Goal: Task Accomplishment & Management: Manage account settings

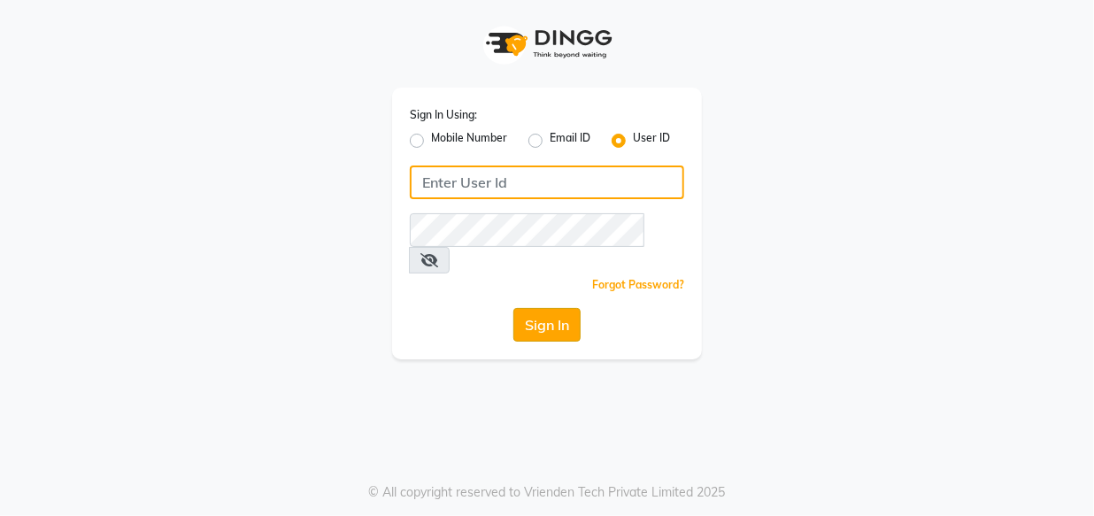
type input "e1948-11"
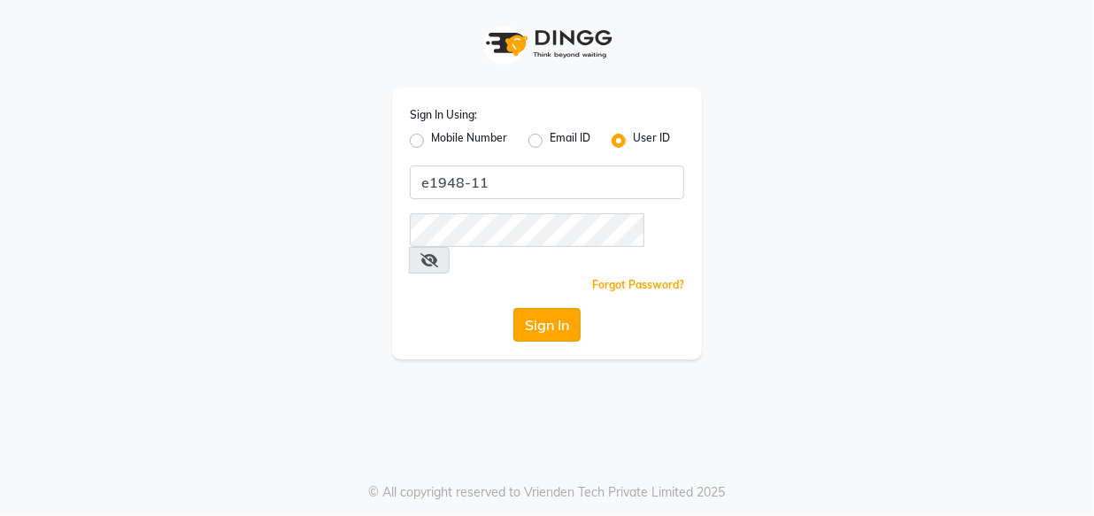
click at [539, 308] on button "Sign In" at bounding box center [547, 325] width 67 height 34
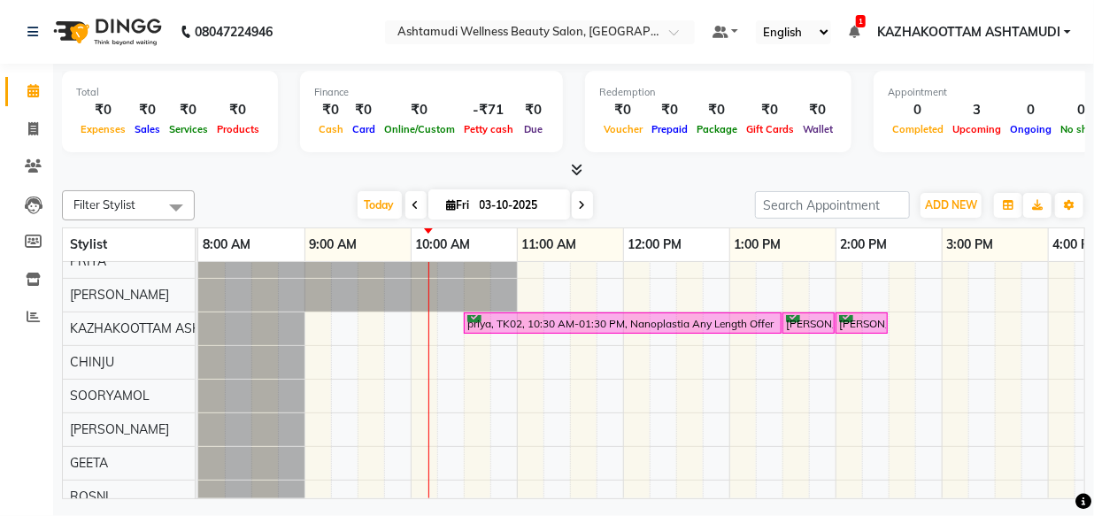
click at [583, 164] on icon at bounding box center [578, 169] width 12 height 13
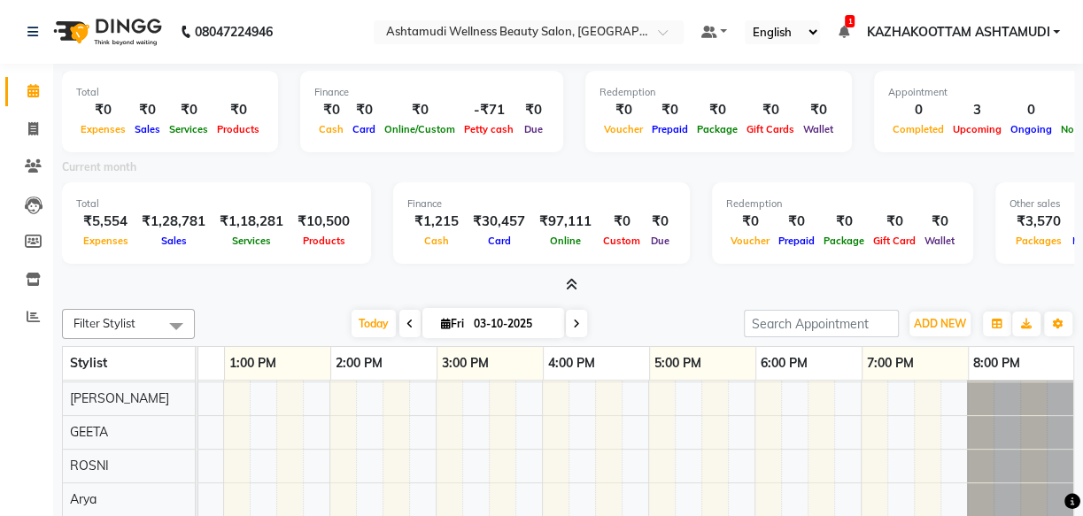
scroll to position [177, 518]
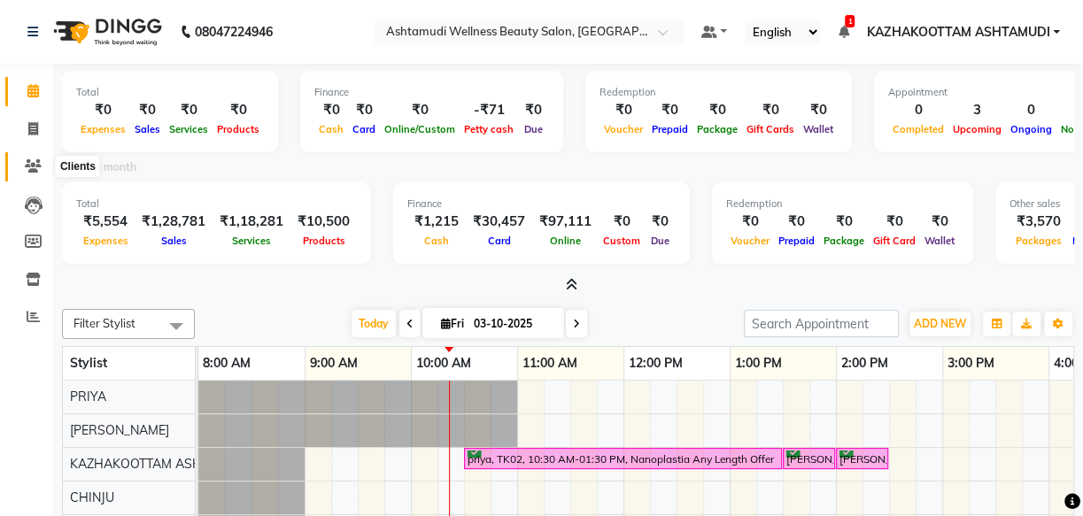
click at [36, 157] on span at bounding box center [33, 167] width 31 height 20
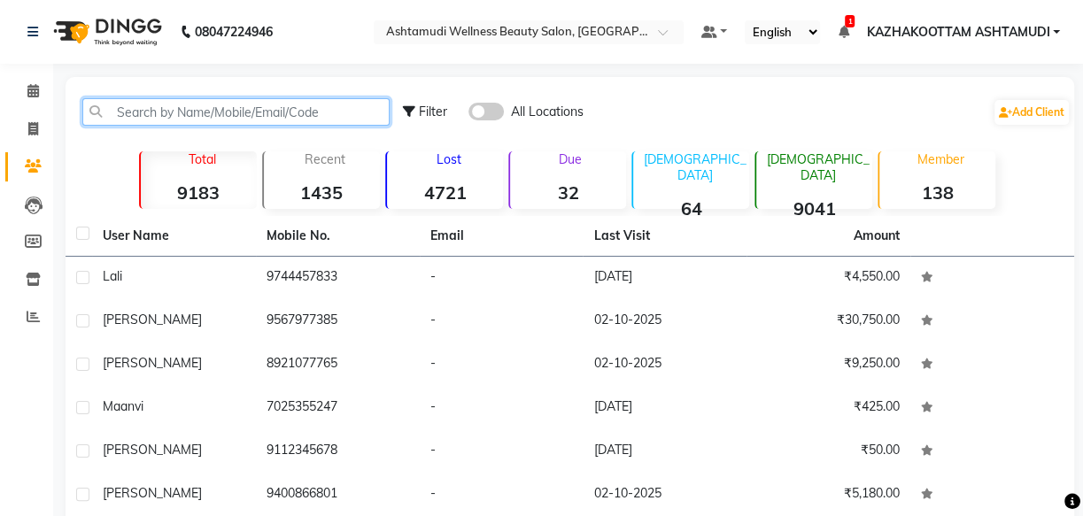
click at [132, 118] on input "text" at bounding box center [235, 111] width 307 height 27
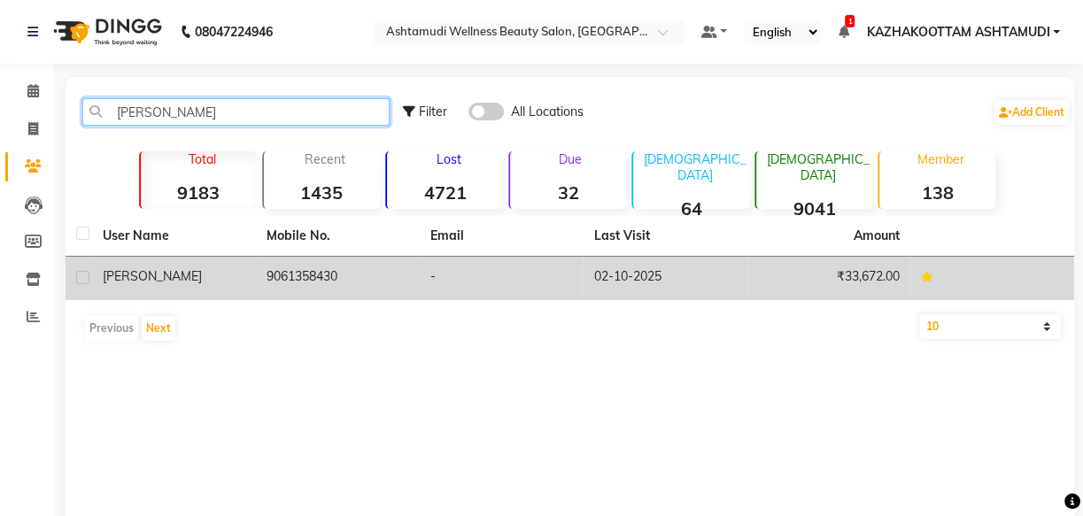
type input "soumi"
click at [370, 267] on td "9061358430" at bounding box center [338, 278] width 164 height 43
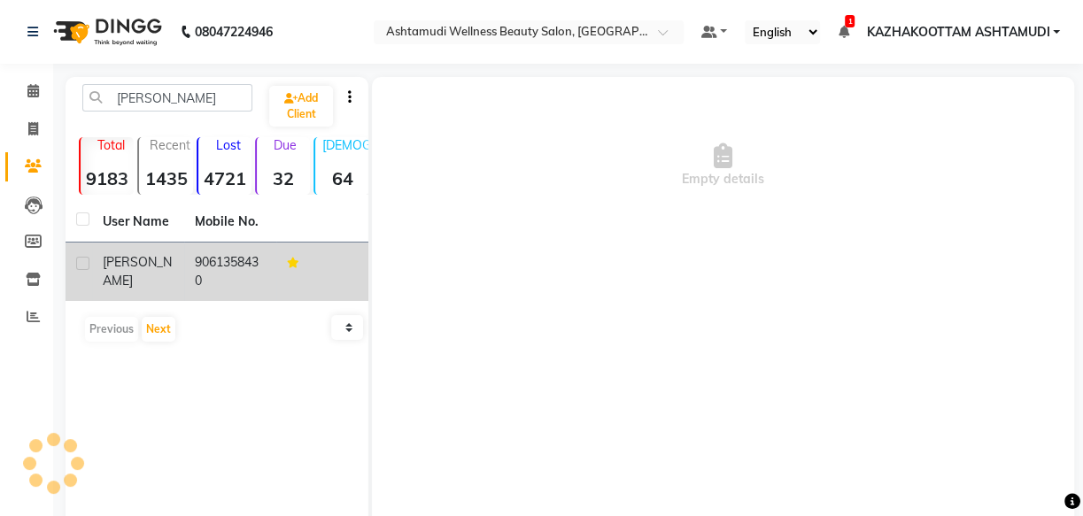
click at [369, 269] on app-client-details "Empty details" at bounding box center [721, 342] width 706 height 531
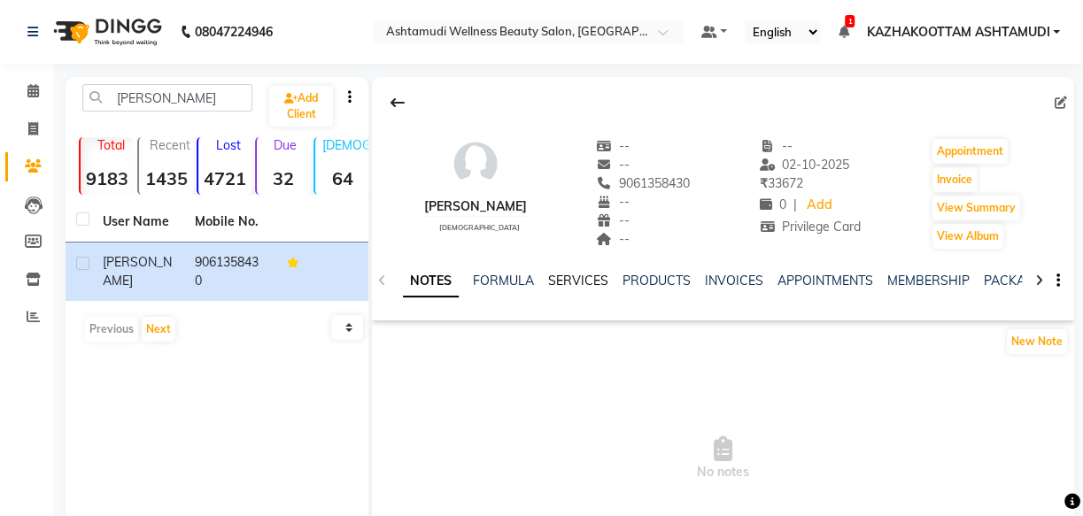
click at [564, 285] on link "SERVICES" at bounding box center [578, 281] width 60 height 16
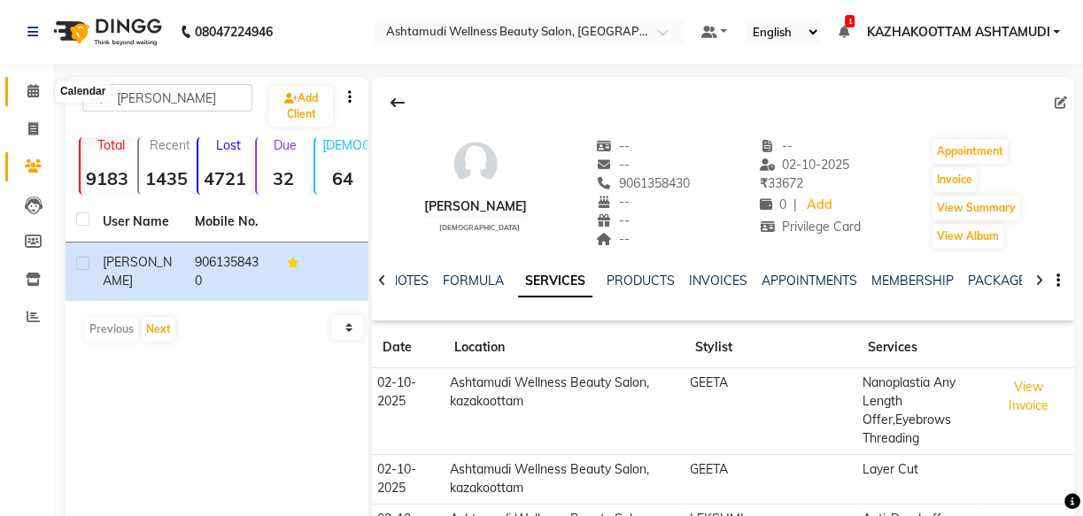
click at [33, 82] on span at bounding box center [33, 91] width 31 height 20
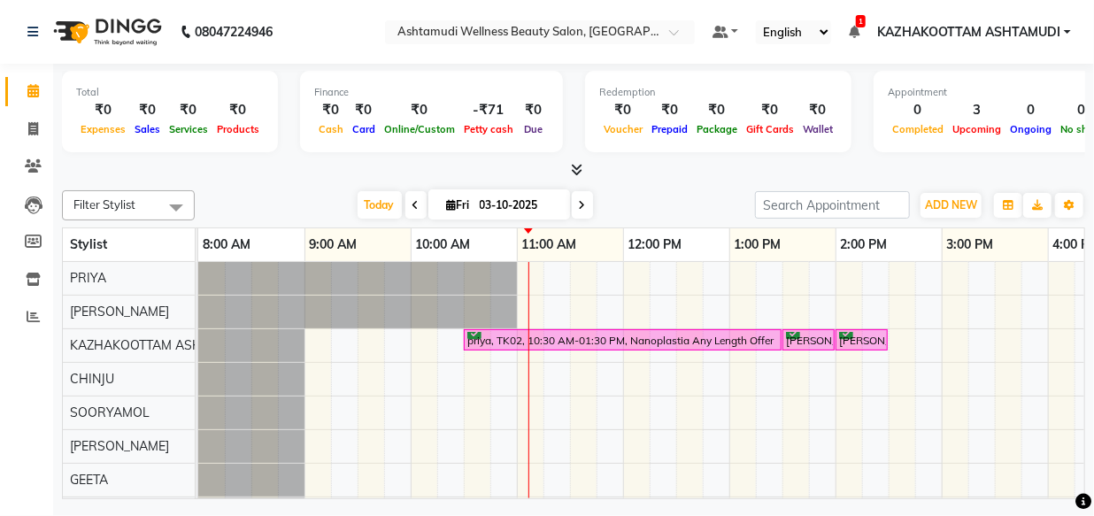
click at [576, 164] on icon at bounding box center [578, 169] width 12 height 13
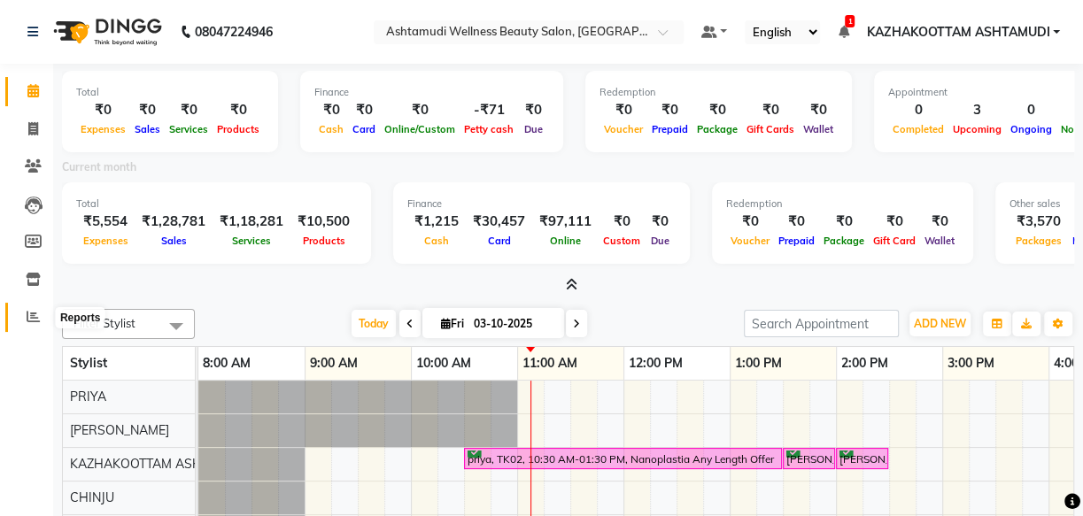
click at [39, 317] on icon at bounding box center [33, 316] width 13 height 13
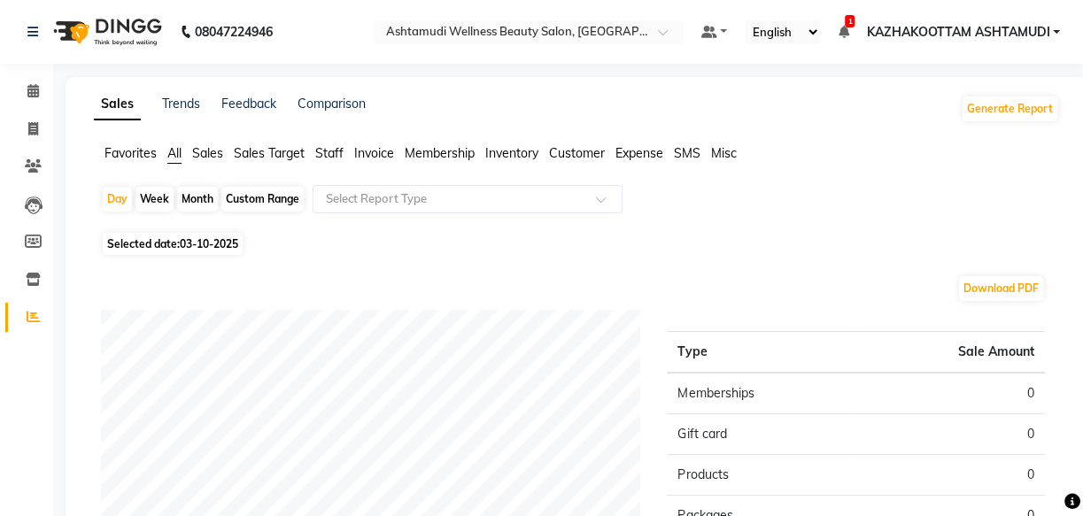
click at [166, 248] on span "Selected date: 03-10-2025" at bounding box center [173, 244] width 140 height 22
select select "10"
select select "2025"
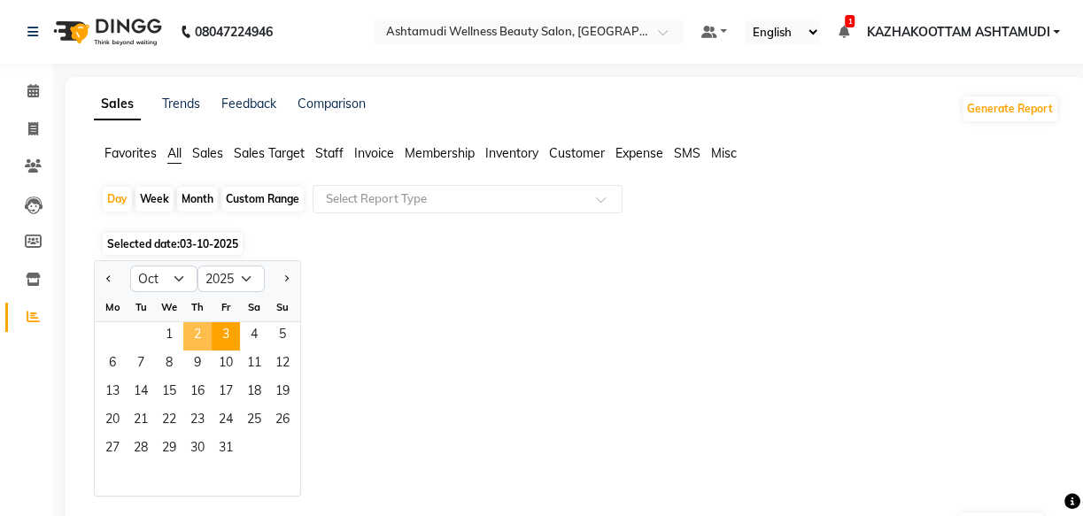
click at [205, 345] on span "2" at bounding box center [197, 336] width 28 height 28
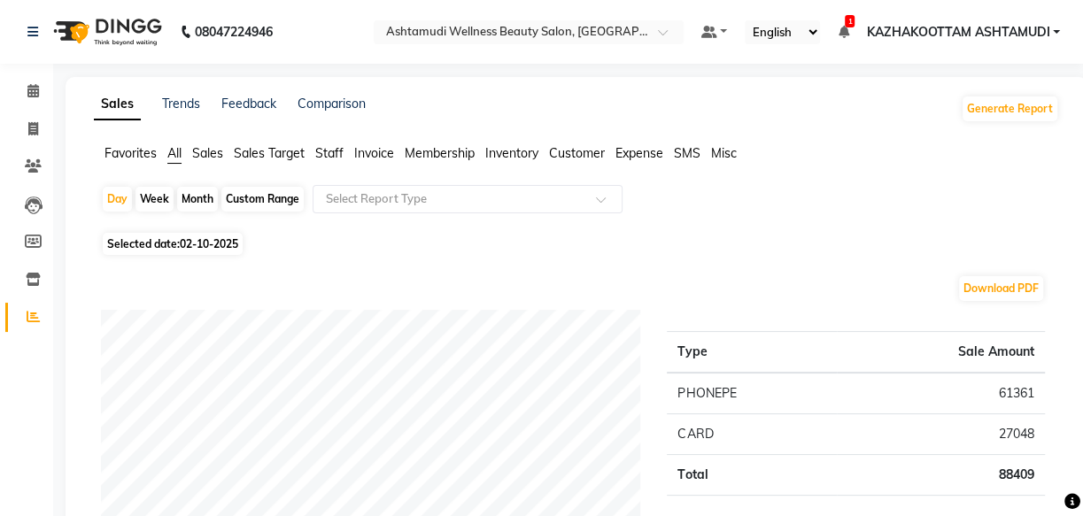
click at [172, 243] on span "Selected date: 02-10-2025" at bounding box center [173, 244] width 140 height 22
select select "10"
select select "2025"
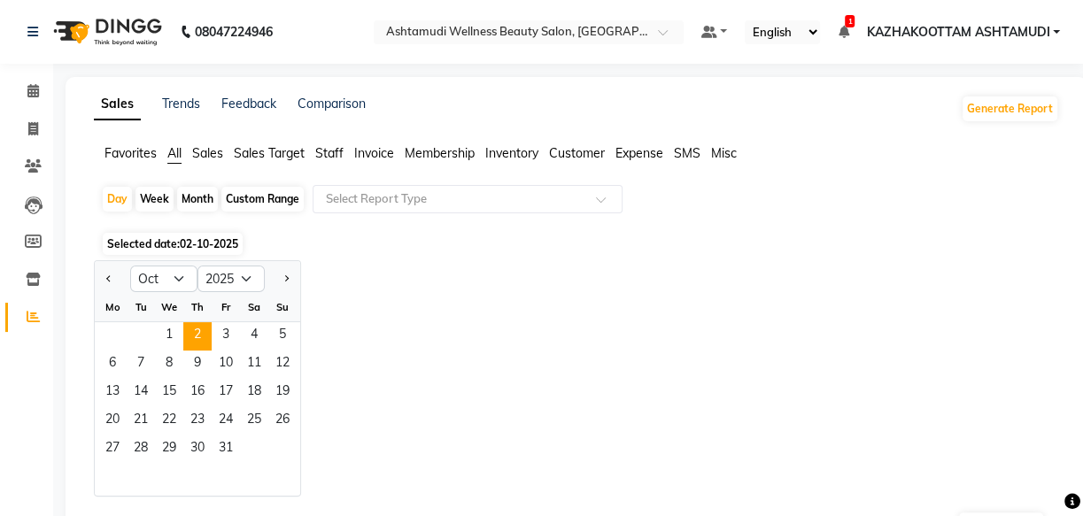
click at [262, 199] on div "Custom Range" at bounding box center [262, 199] width 82 height 25
select select "10"
select select "2025"
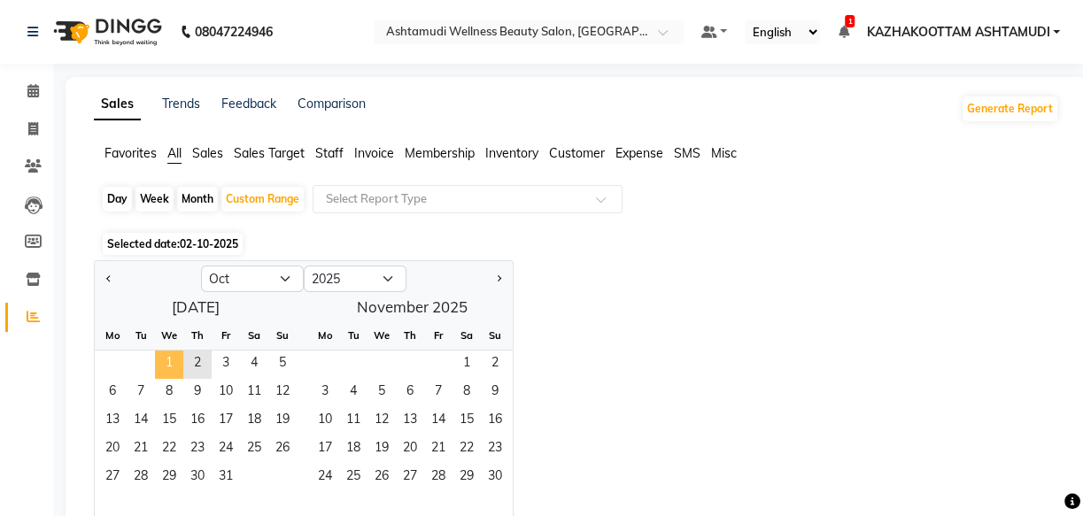
click at [164, 355] on span "1" at bounding box center [169, 365] width 28 height 28
click at [199, 363] on span "2" at bounding box center [197, 365] width 28 height 28
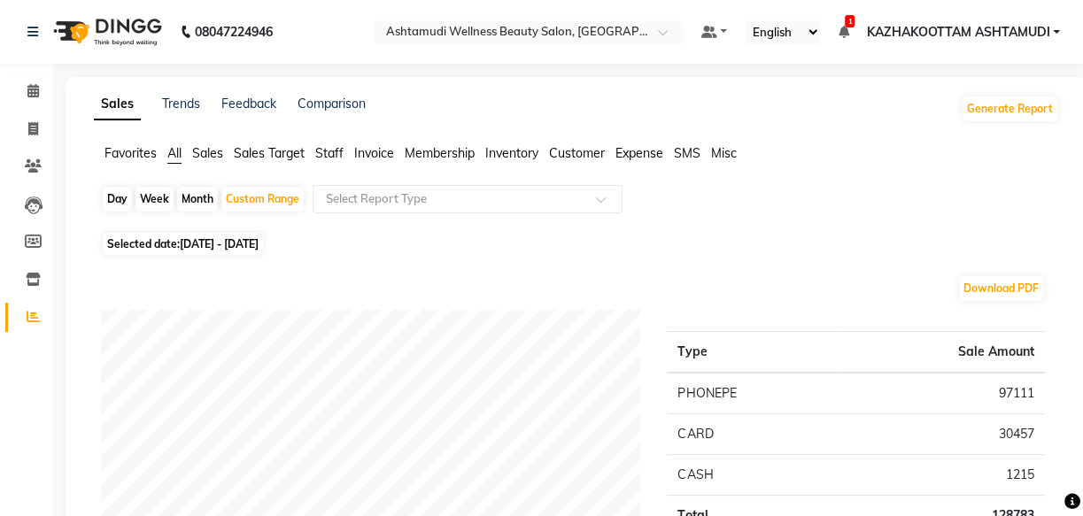
click at [113, 197] on div "Day" at bounding box center [117, 199] width 29 height 25
select select "10"
select select "2025"
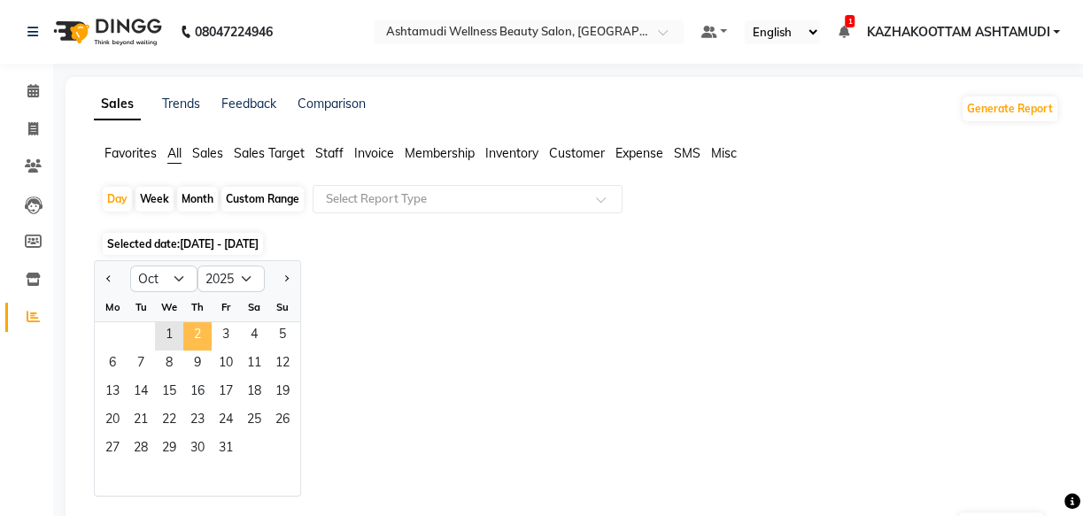
click at [190, 328] on span "2" at bounding box center [197, 336] width 28 height 28
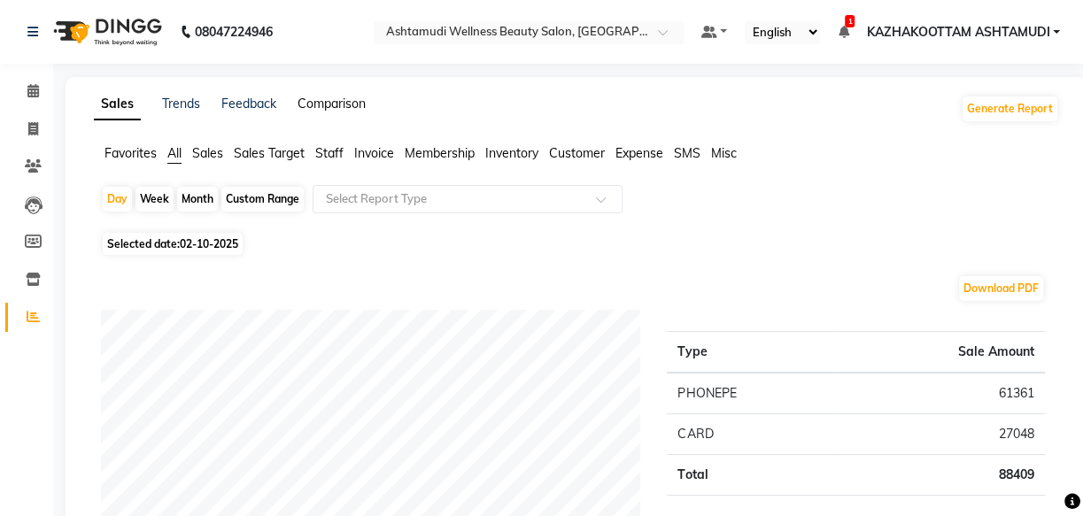
click at [329, 98] on link "Comparison" at bounding box center [331, 104] width 68 height 16
select select "single_date"
select select "single_date_dash"
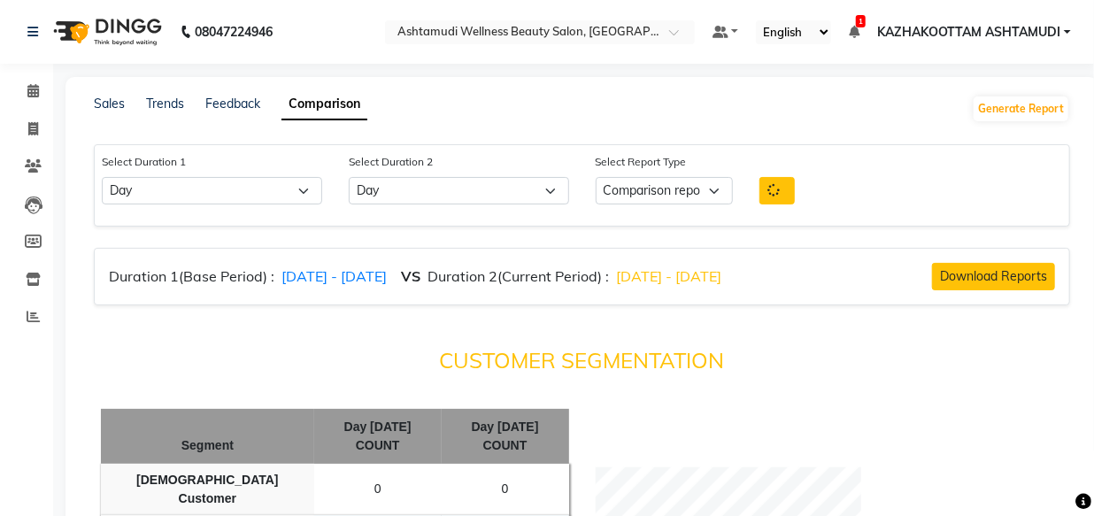
select select "comparison_report"
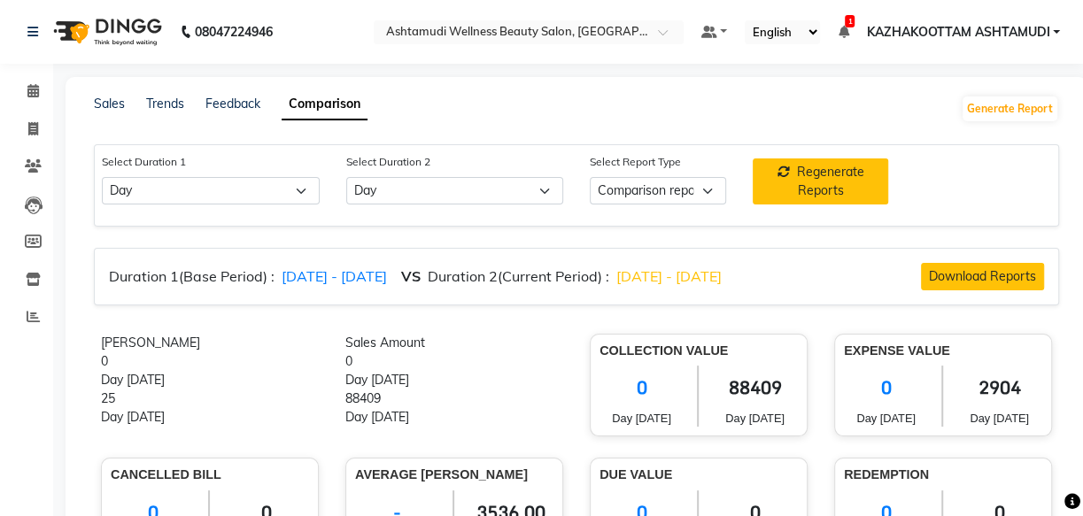
click at [83, 107] on div "Sales Trends Feedback Comparison Generate Report" at bounding box center [576, 109] width 986 height 28
click at [100, 105] on link "Sales" at bounding box center [109, 104] width 31 height 16
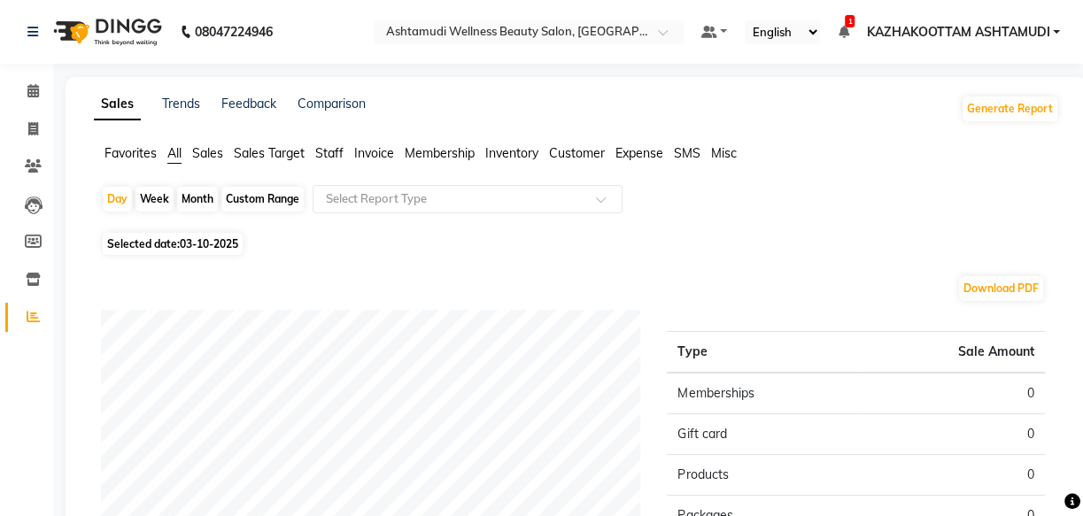
click at [381, 147] on span "Invoice" at bounding box center [374, 153] width 40 height 16
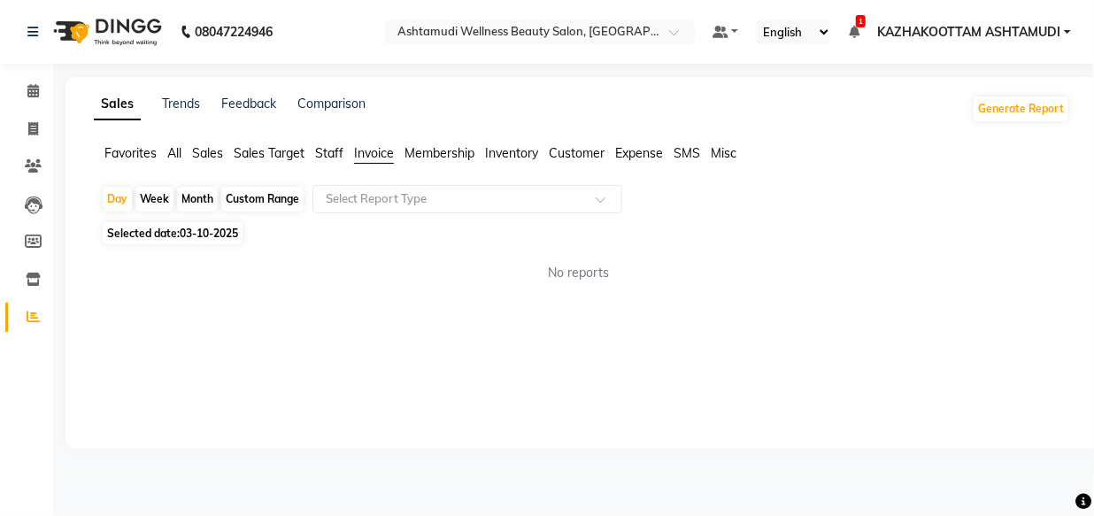
click at [205, 237] on span "03-10-2025" at bounding box center [209, 233] width 58 height 13
select select "10"
select select "2025"
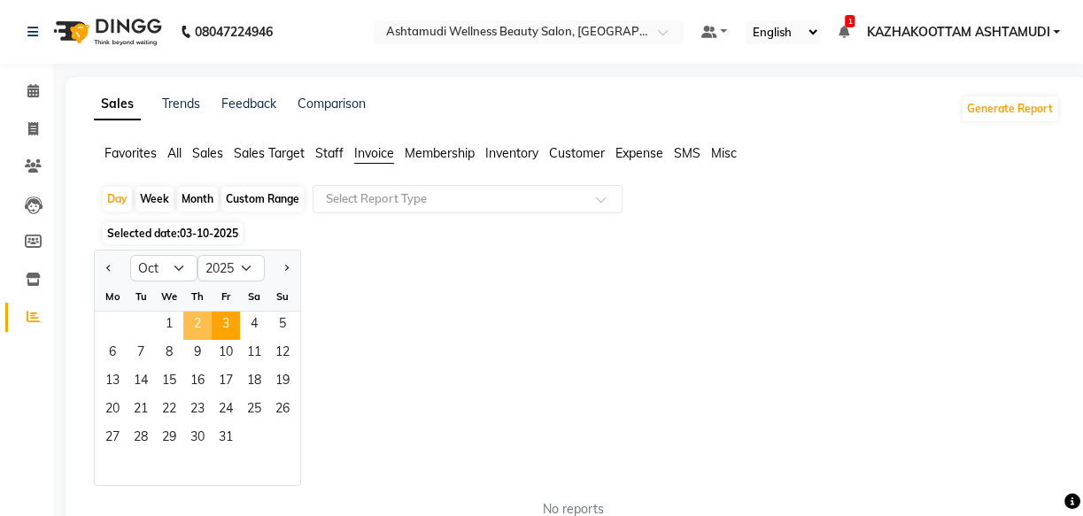
click at [189, 325] on span "2" at bounding box center [197, 326] width 28 height 28
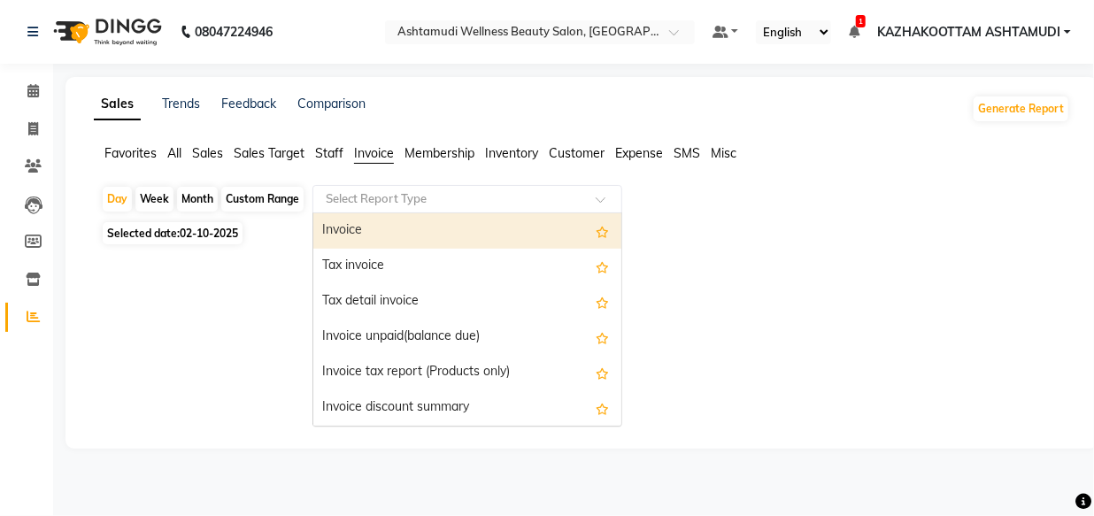
click at [363, 186] on div "Select Report Type" at bounding box center [468, 199] width 310 height 28
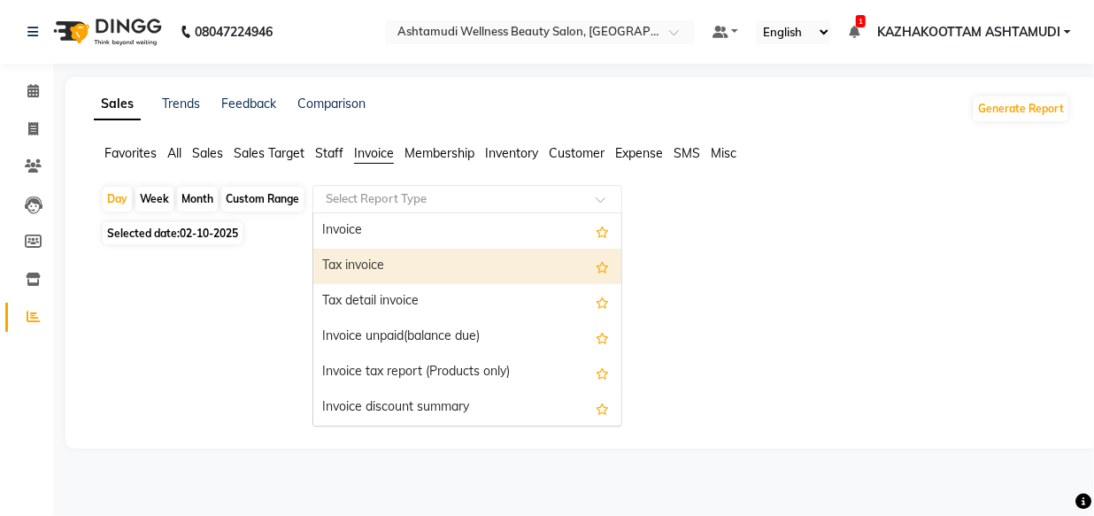
click at [341, 251] on div "Tax invoice" at bounding box center [467, 266] width 308 height 35
select select "full_report"
select select "csv"
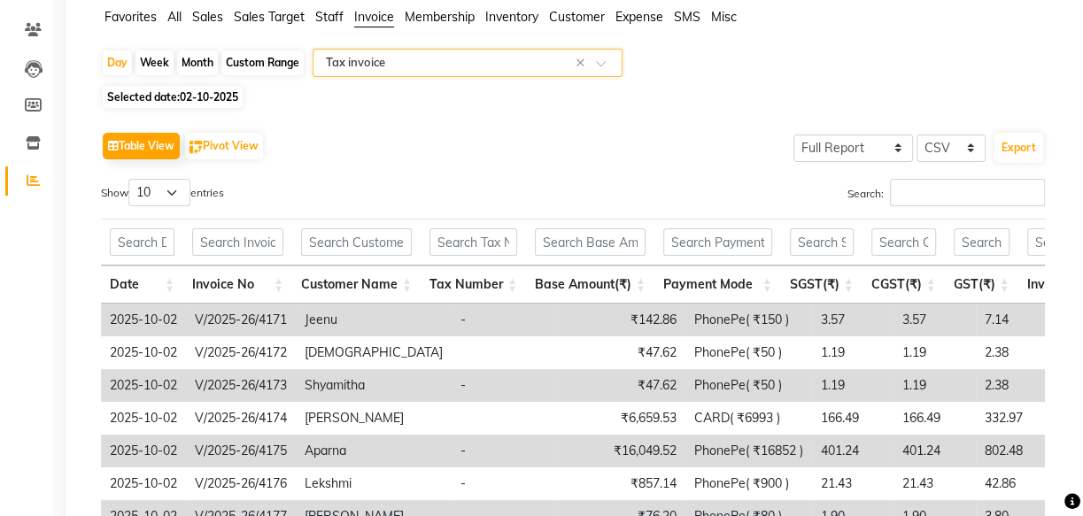
scroll to position [86, 0]
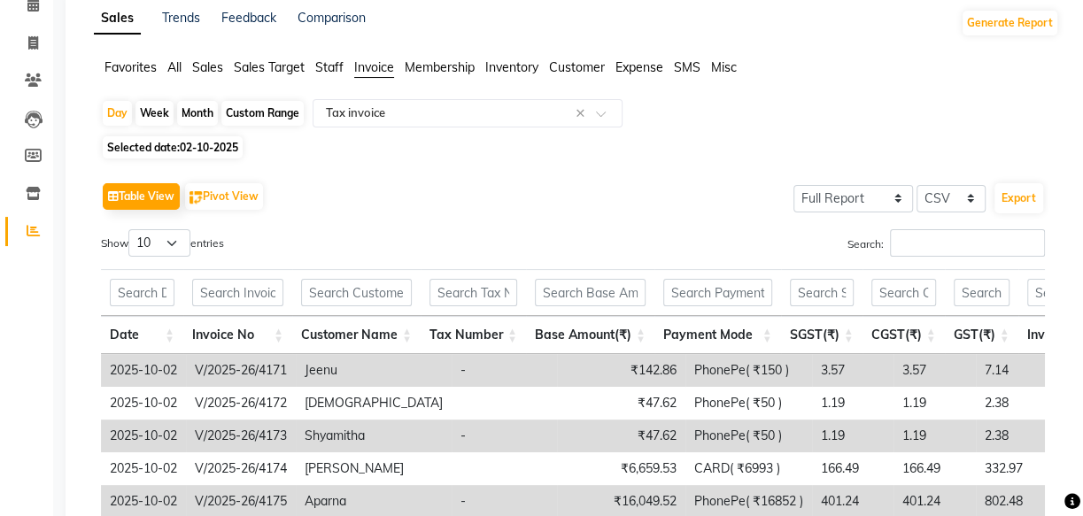
click at [571, 71] on span "Customer" at bounding box center [577, 67] width 56 height 16
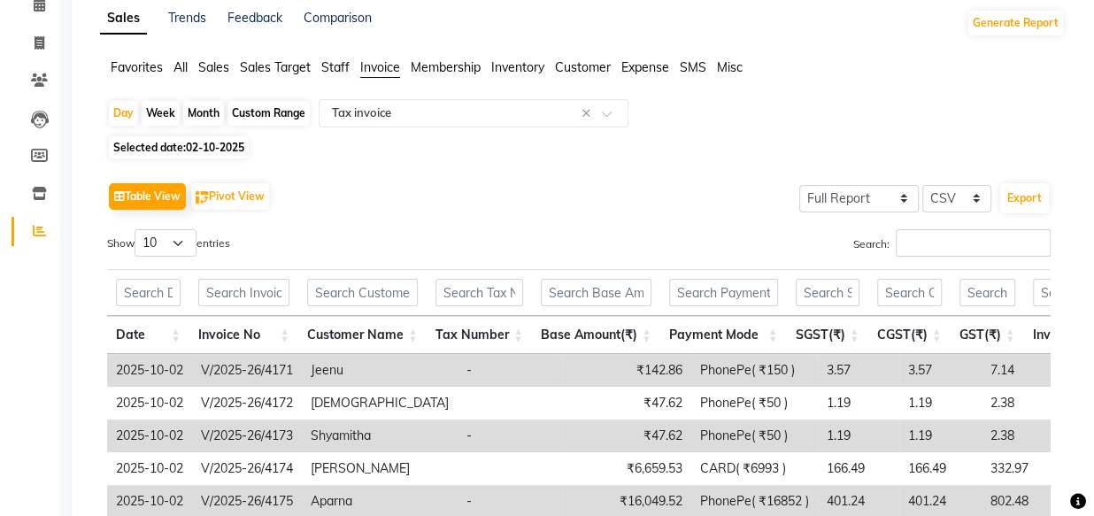
scroll to position [0, 0]
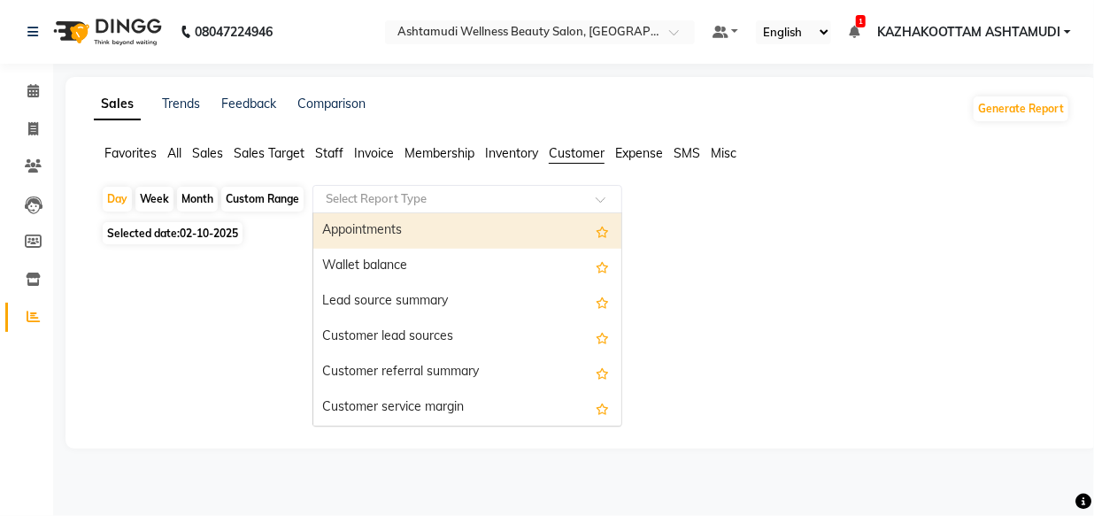
click at [539, 203] on input "text" at bounding box center [449, 199] width 255 height 18
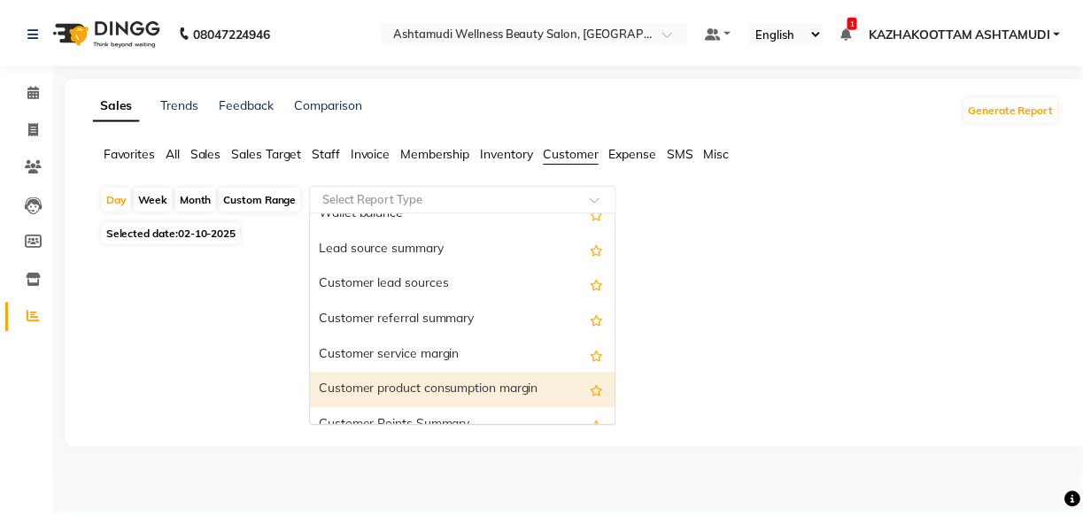
scroll to position [142, 0]
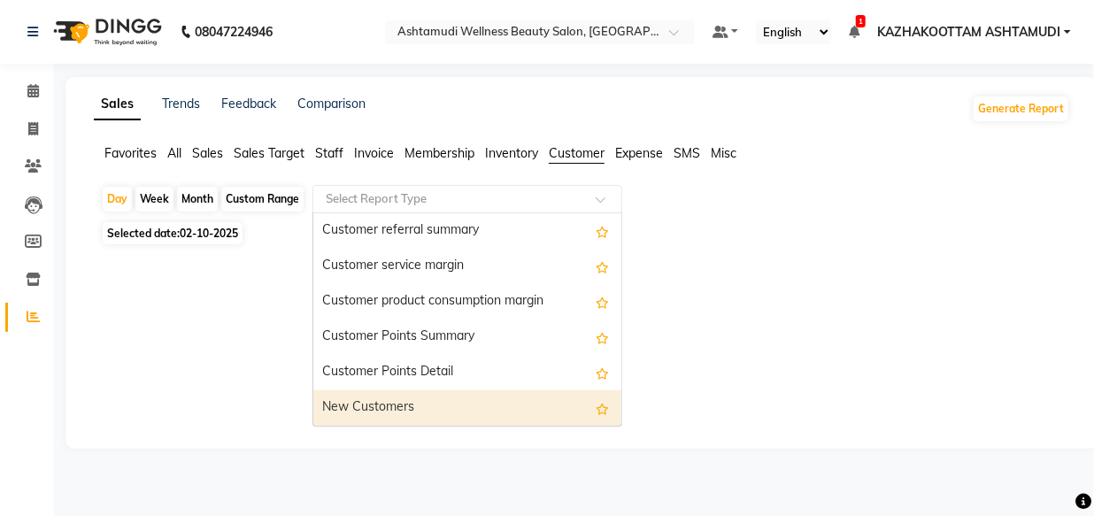
click at [444, 398] on div "New Customers" at bounding box center [467, 407] width 308 height 35
select select "full_report"
select select "csv"
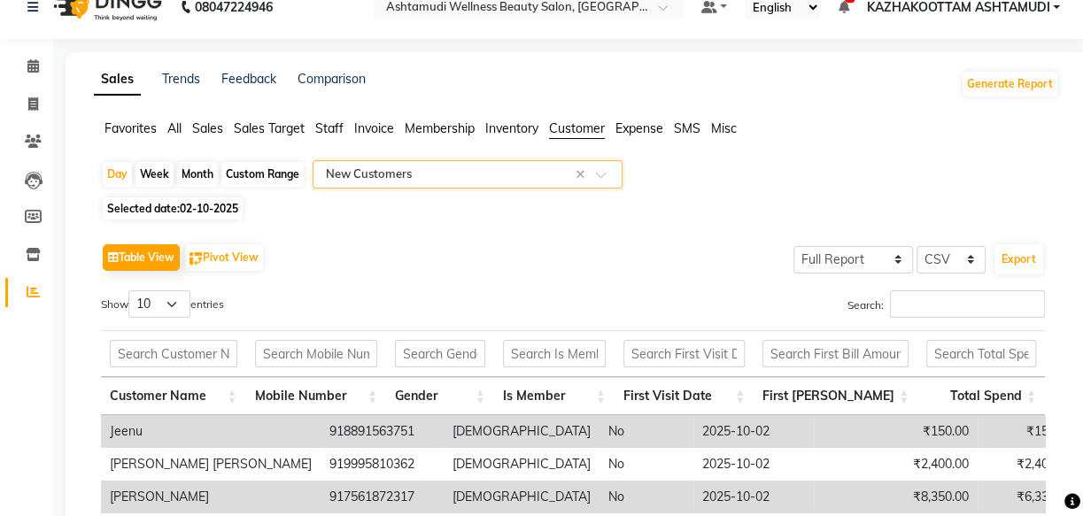
scroll to position [0, 0]
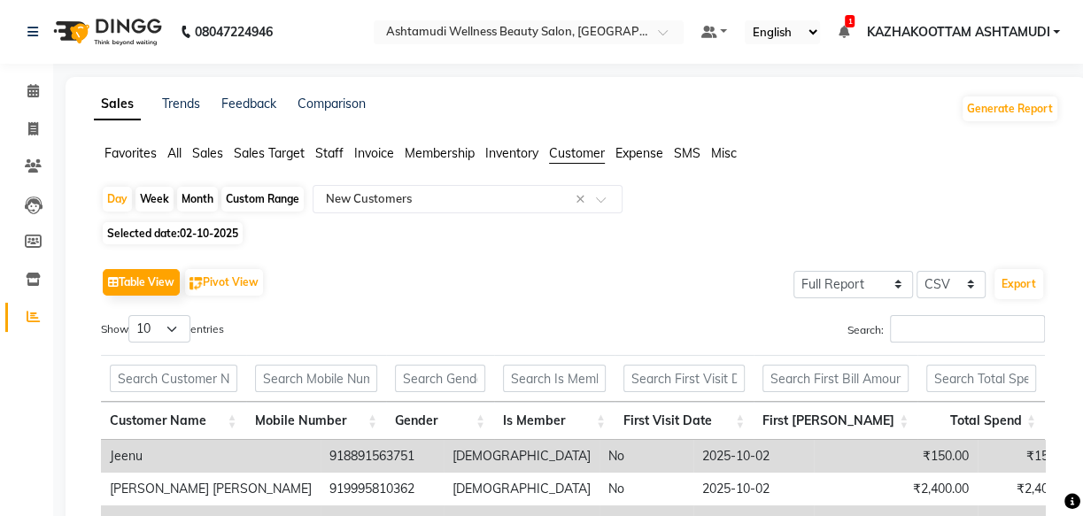
click at [194, 232] on span "02-10-2025" at bounding box center [209, 233] width 58 height 13
select select "10"
select select "2025"
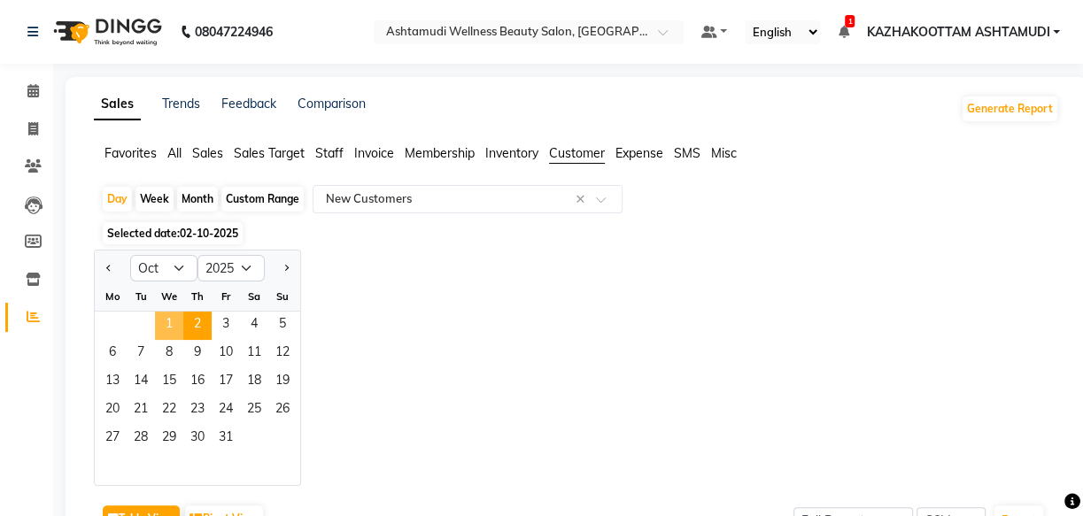
click at [174, 321] on span "1" at bounding box center [169, 326] width 28 height 28
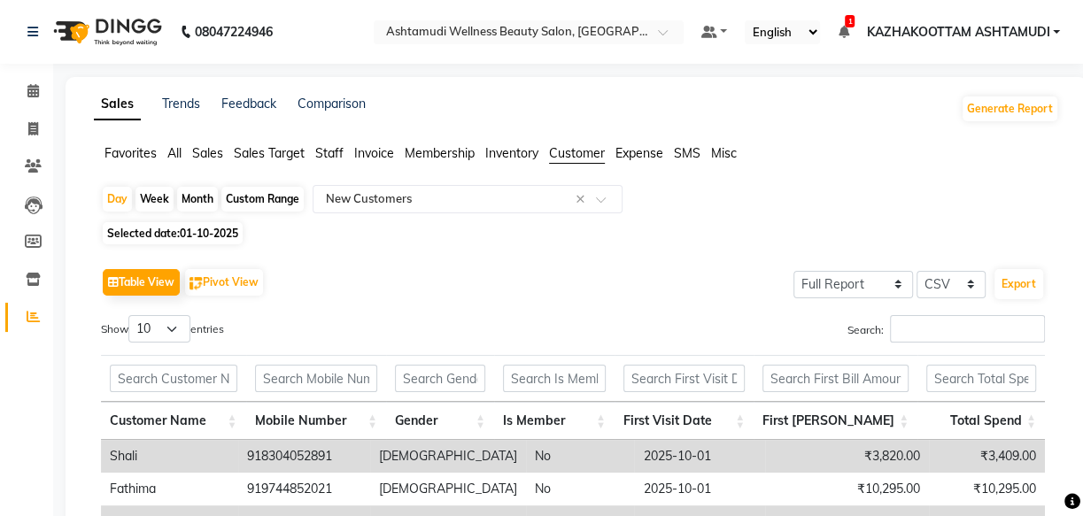
click at [176, 155] on span "All" at bounding box center [174, 153] width 14 height 16
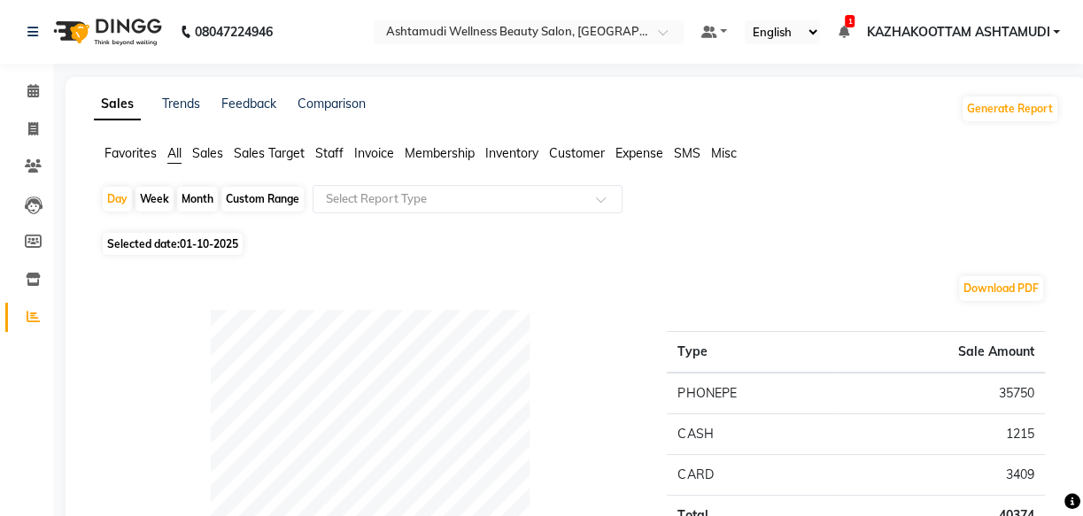
click at [188, 249] on span "01-10-2025" at bounding box center [209, 243] width 58 height 13
select select "10"
select select "2025"
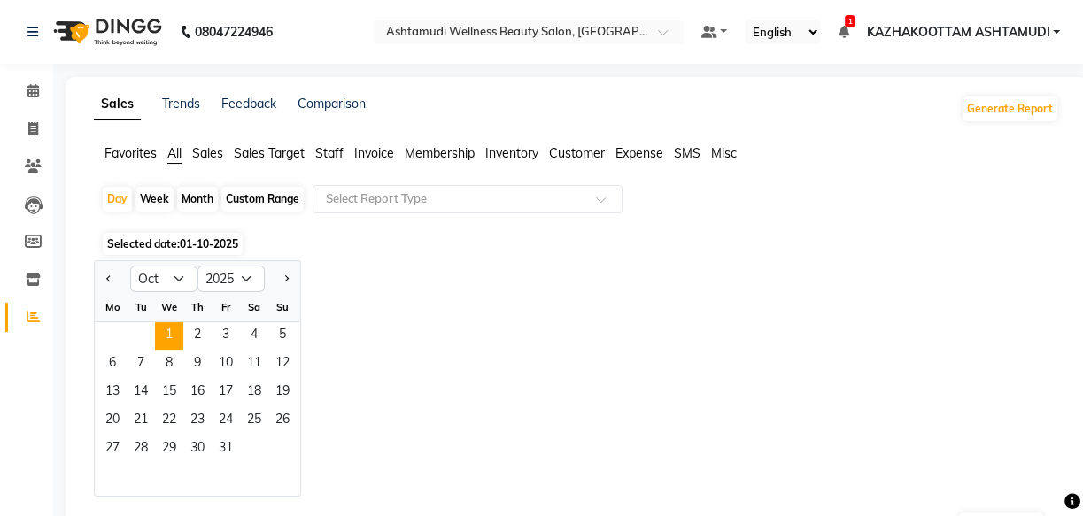
click at [203, 251] on span "Selected date: 01-10-2025" at bounding box center [173, 244] width 140 height 22
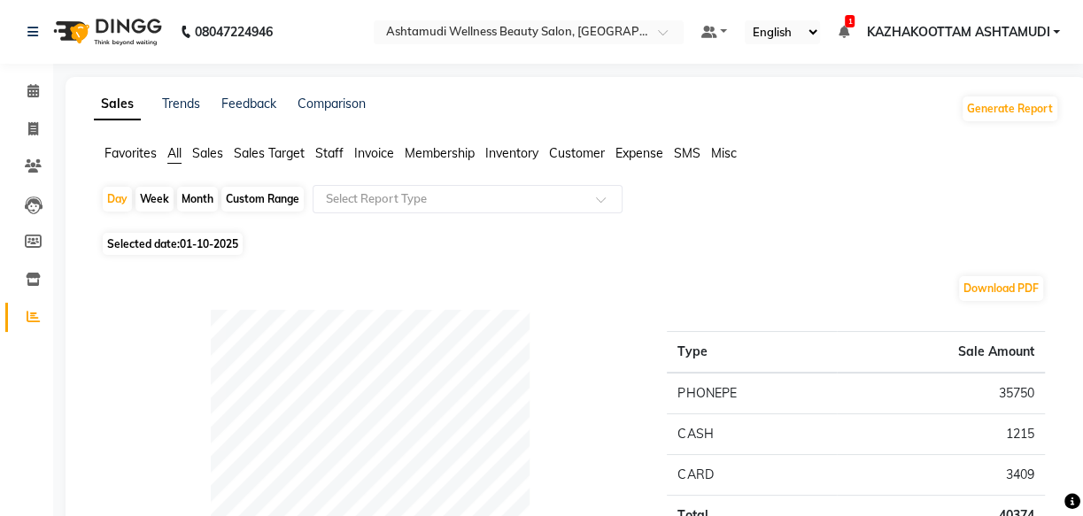
click at [378, 151] on span "Invoice" at bounding box center [374, 153] width 40 height 16
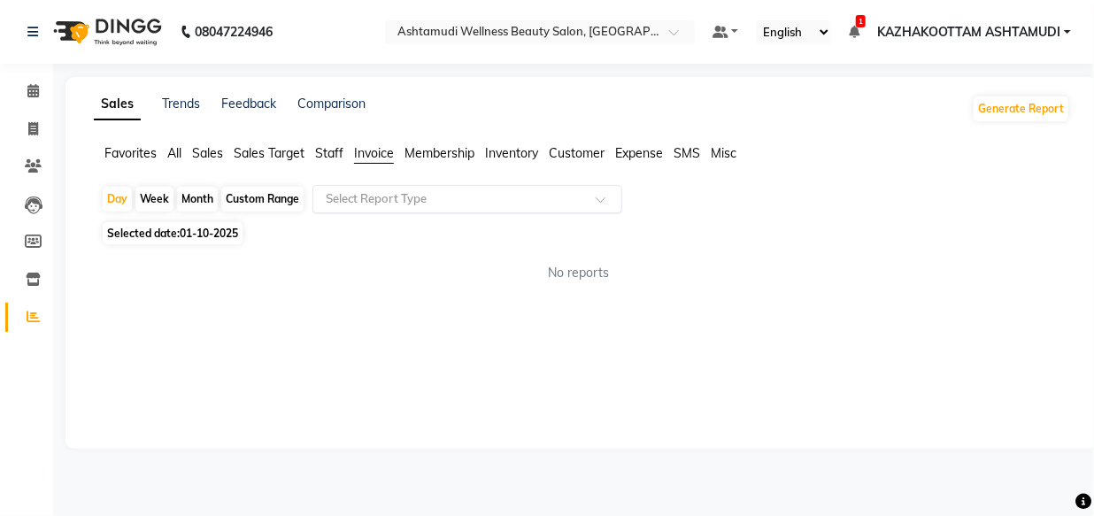
drag, startPoint x: 397, startPoint y: 198, endPoint x: 415, endPoint y: 191, distance: 19.9
click at [399, 198] on input "text" at bounding box center [449, 199] width 255 height 18
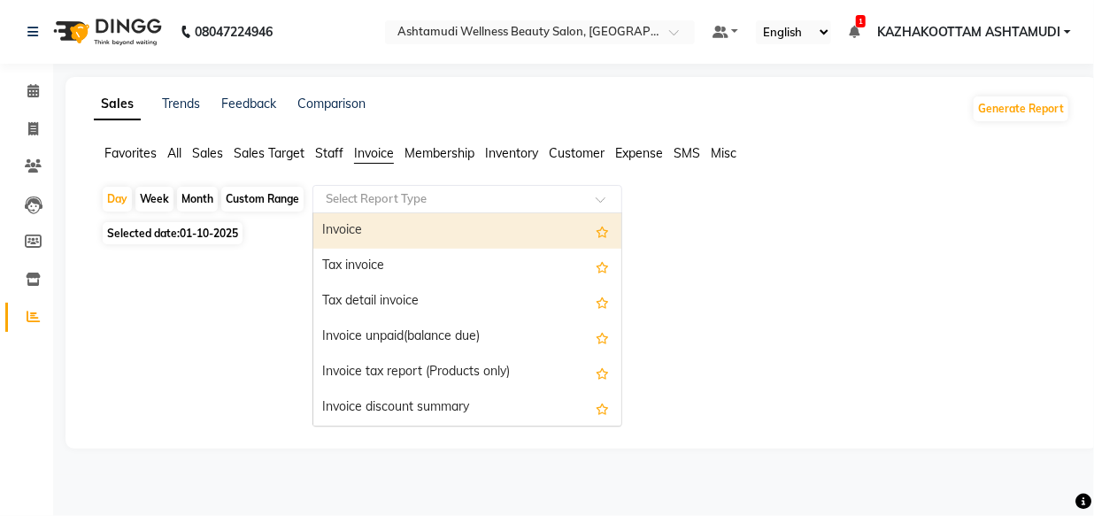
click at [428, 228] on div "Invoice" at bounding box center [467, 230] width 308 height 35
select select "full_report"
select select "csv"
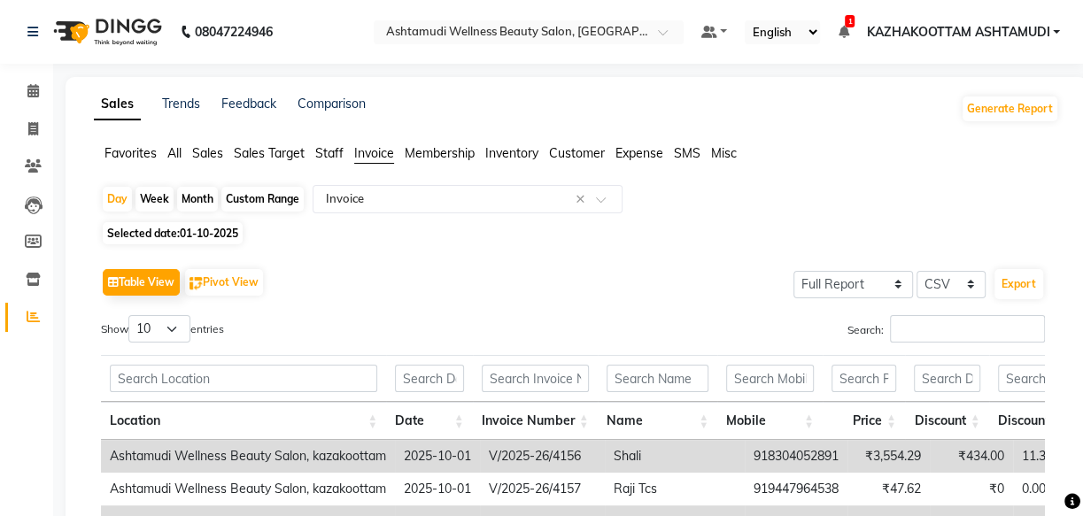
click at [586, 155] on span "Customer" at bounding box center [577, 153] width 56 height 16
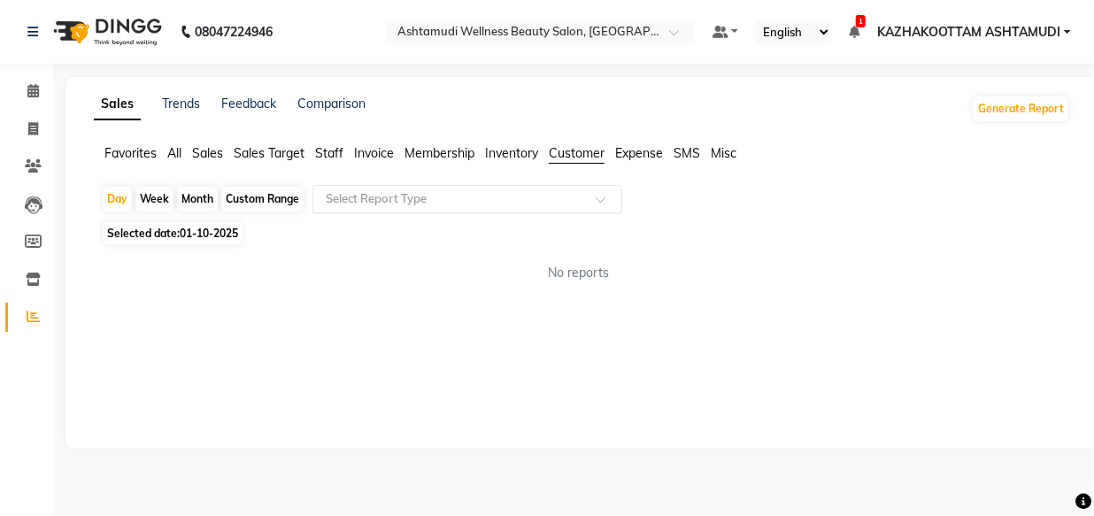
click at [560, 188] on div "Select Report Type" at bounding box center [468, 199] width 310 height 28
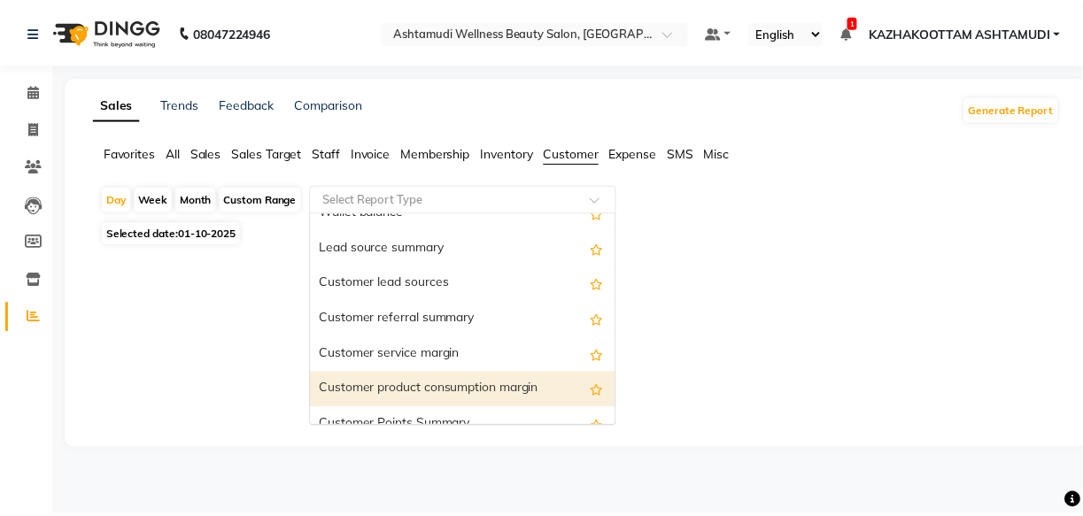
scroll to position [142, 0]
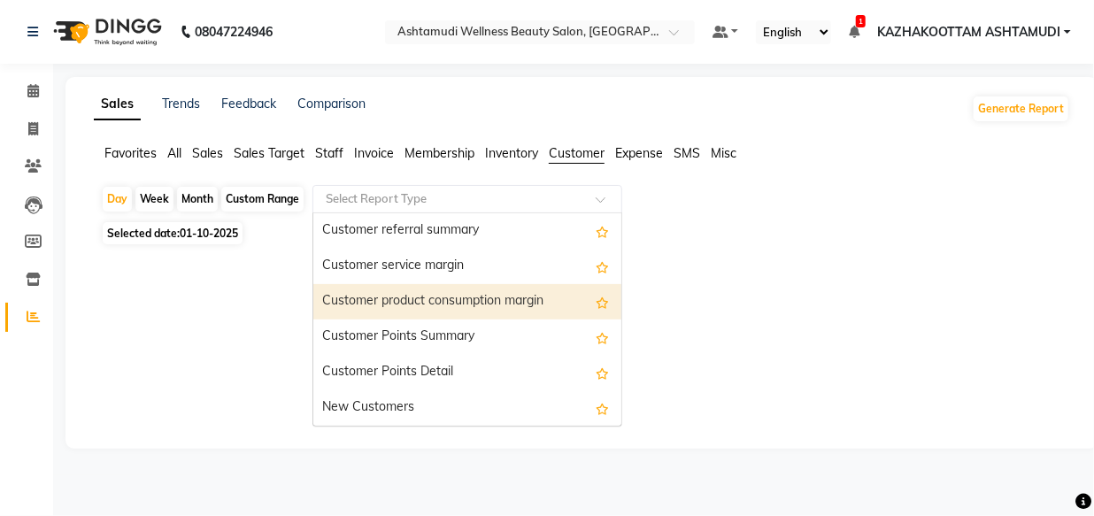
click at [489, 411] on div "New Customers" at bounding box center [467, 407] width 308 height 35
select select "full_report"
select select "csv"
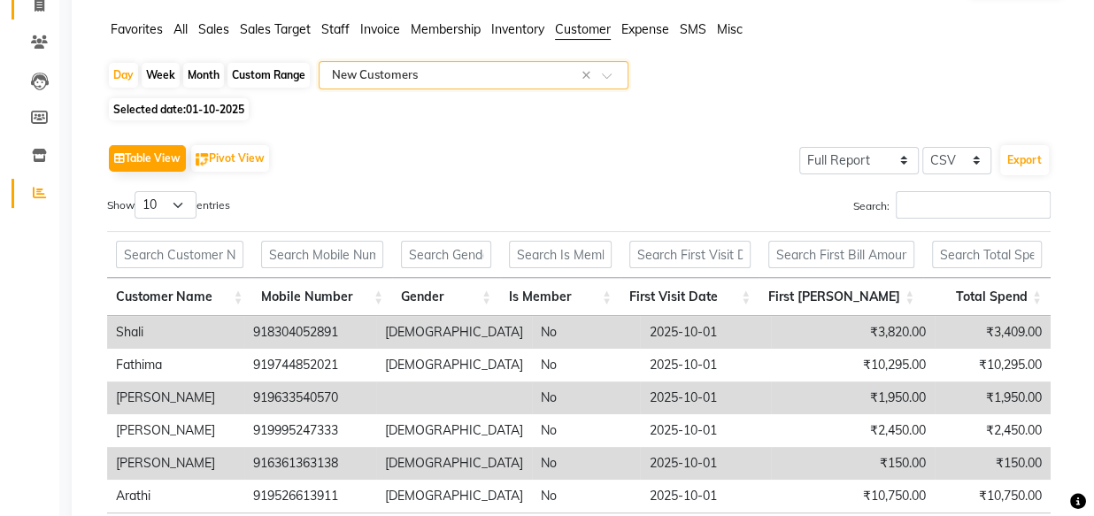
scroll to position [0, 0]
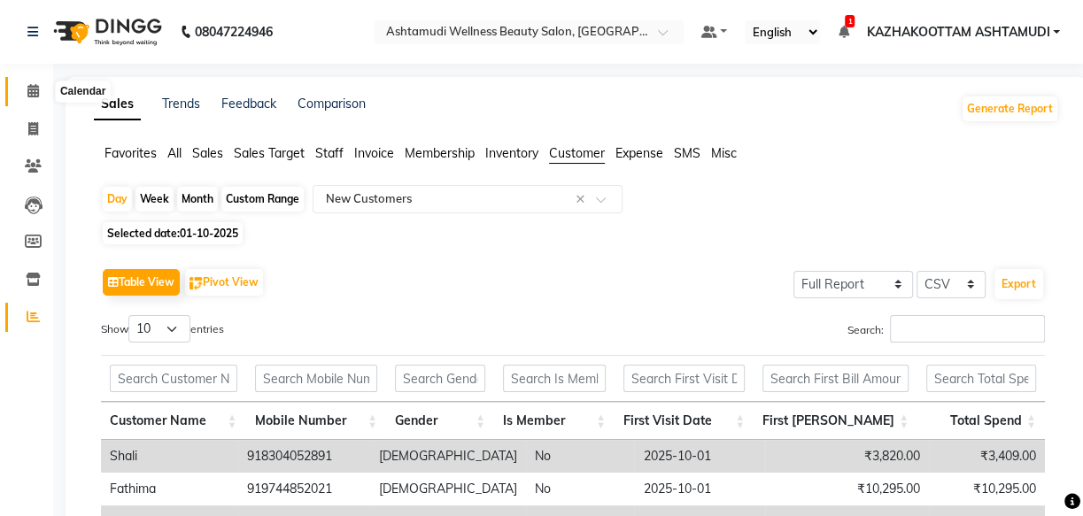
drag, startPoint x: 42, startPoint y: 94, endPoint x: 58, endPoint y: 103, distance: 18.2
click at [42, 96] on span at bounding box center [33, 91] width 31 height 20
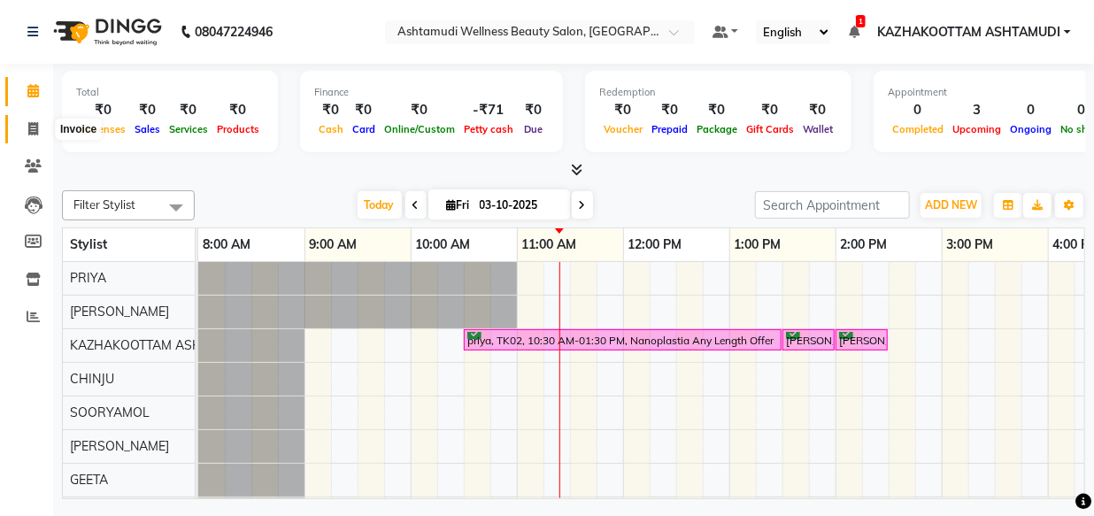
click at [37, 125] on icon at bounding box center [33, 128] width 10 height 13
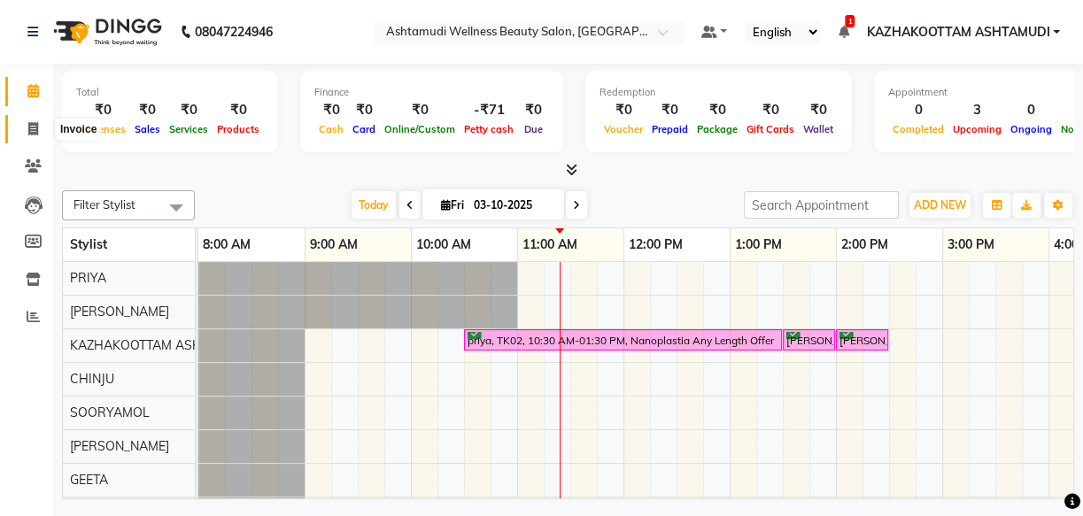
select select "service"
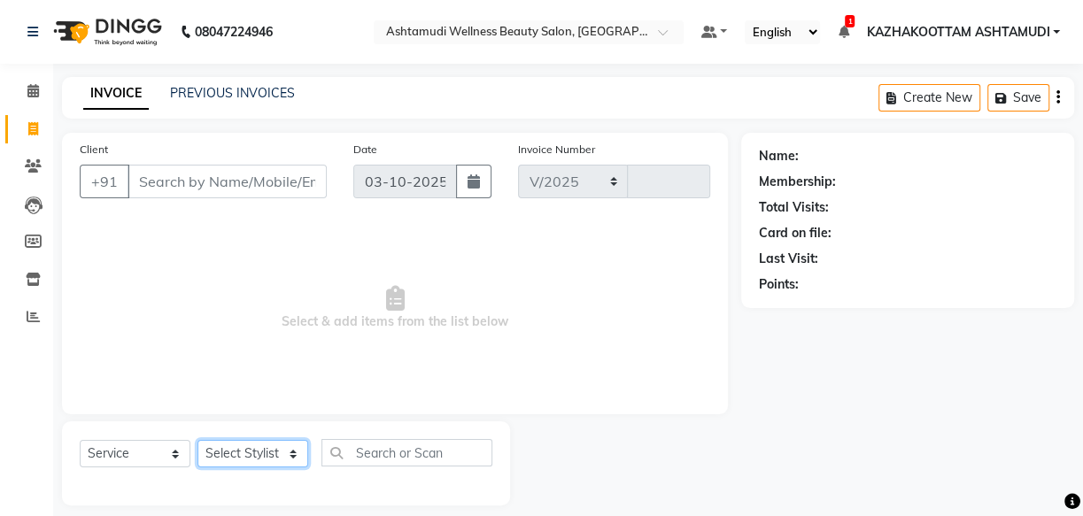
click at [240, 460] on select "Select Stylist" at bounding box center [252, 453] width 111 height 27
select select "4662"
type input "4196"
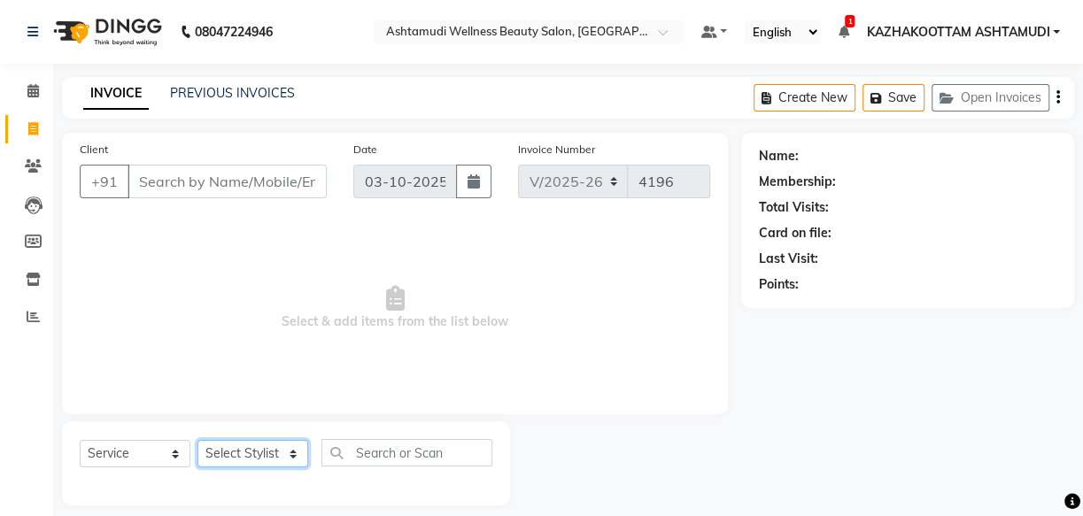
click at [248, 453] on select "Select Stylist" at bounding box center [252, 453] width 111 height 27
click at [249, 454] on select "Select Stylist" at bounding box center [252, 453] width 111 height 27
click at [249, 452] on select "Select Stylist" at bounding box center [252, 453] width 111 height 27
click at [262, 455] on select "Select Stylist" at bounding box center [252, 453] width 111 height 27
click at [259, 455] on select "Select Stylist" at bounding box center [252, 453] width 111 height 27
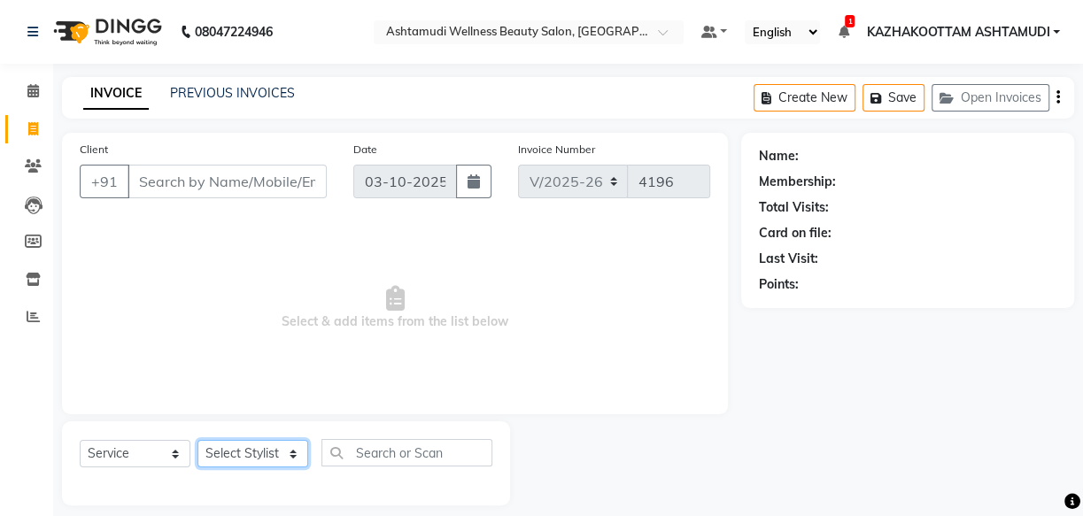
click at [257, 451] on select "Select Stylist Arya CHINJU GEETA KAZHAKOOTTAM ASHTAMUDI KRISHNA [PERSON_NAME] […" at bounding box center [252, 453] width 111 height 27
click at [258, 451] on select "Select Stylist Arya CHINJU GEETA KAZHAKOOTTAM ASHTAMUDI KRISHNA [PERSON_NAME] […" at bounding box center [252, 453] width 111 height 27
select select "85074"
click at [197, 440] on select "Select Stylist Arya CHINJU GEETA KAZHAKOOTTAM ASHTAMUDI KRISHNA [PERSON_NAME] […" at bounding box center [252, 453] width 111 height 27
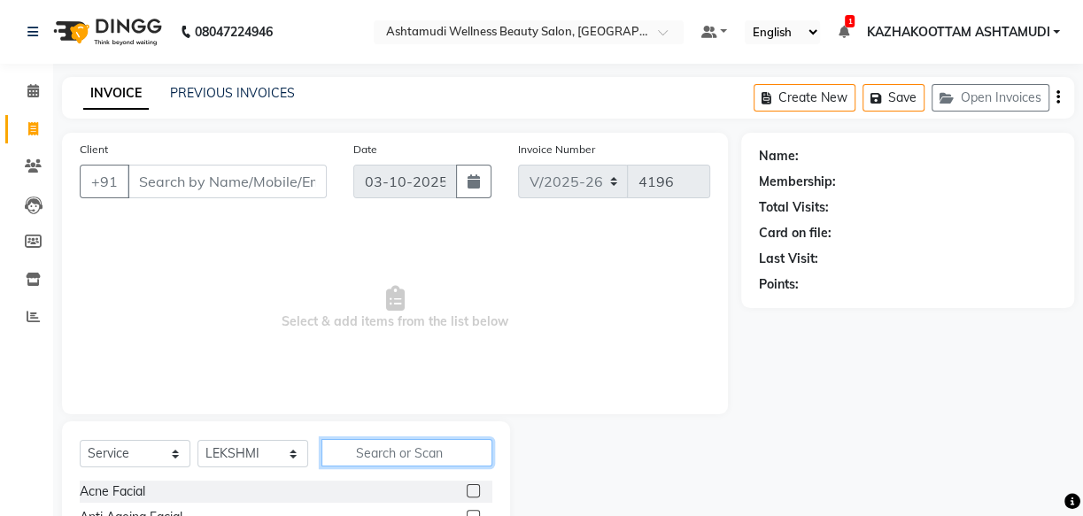
click at [375, 463] on input "text" at bounding box center [406, 452] width 171 height 27
type input "e"
type input "full"
click at [467, 491] on label at bounding box center [473, 490] width 13 height 13
click at [467, 491] on input "checkbox" at bounding box center [473, 492] width 12 height 12
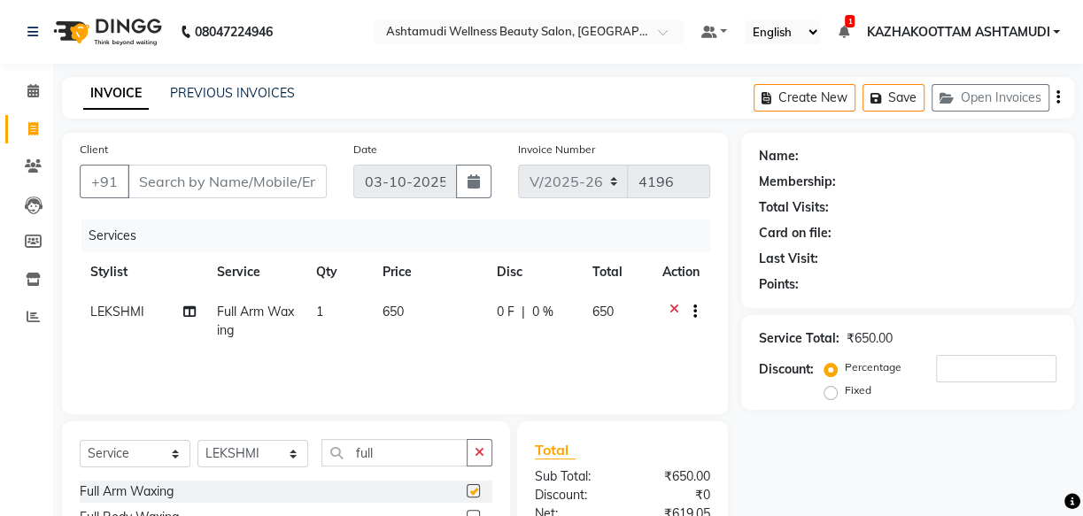
checkbox input "false"
drag, startPoint x: 412, startPoint y: 461, endPoint x: 200, endPoint y: 452, distance: 211.8
click at [205, 457] on div "Select Service Product Membership Package Voucher Prepaid Gift Card Select Styl…" at bounding box center [286, 460] width 413 height 42
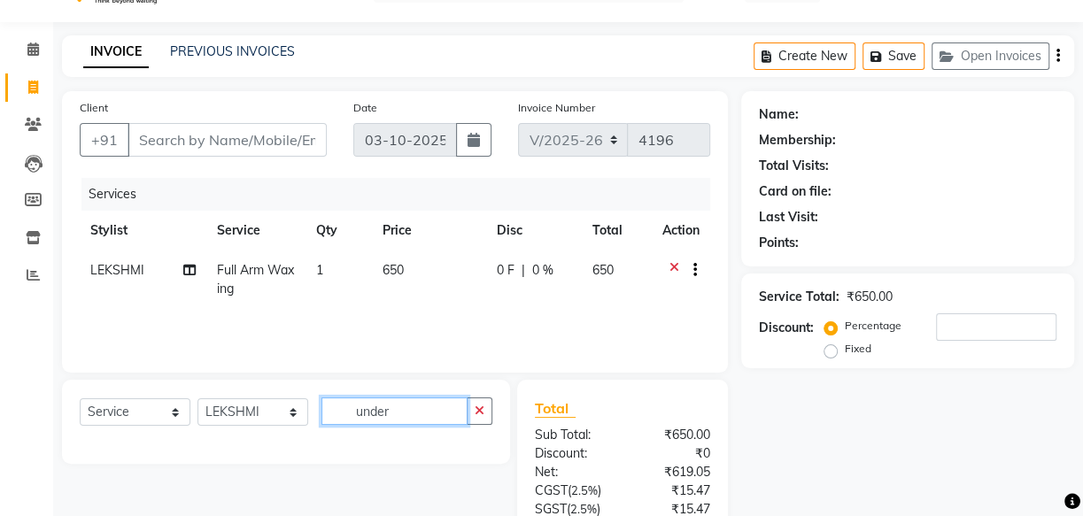
scroll to position [80, 0]
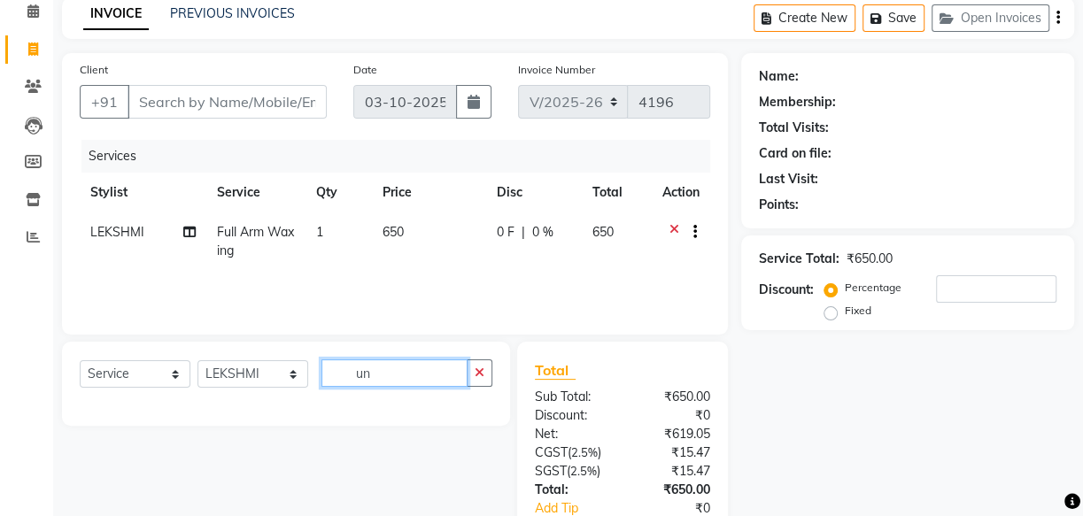
type input "u"
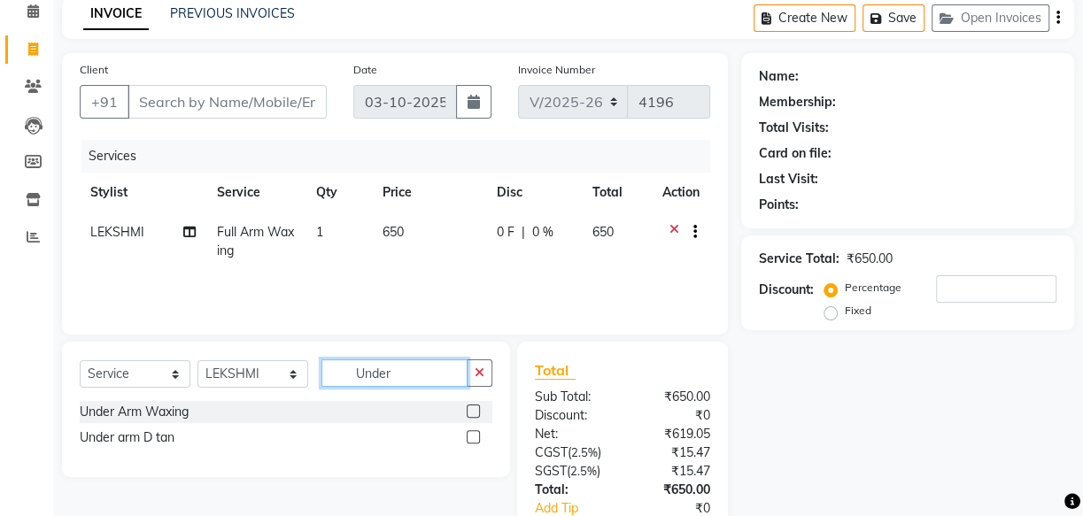
type input "Under"
click at [472, 409] on label at bounding box center [473, 411] width 13 height 13
click at [472, 409] on input "checkbox" at bounding box center [473, 412] width 12 height 12
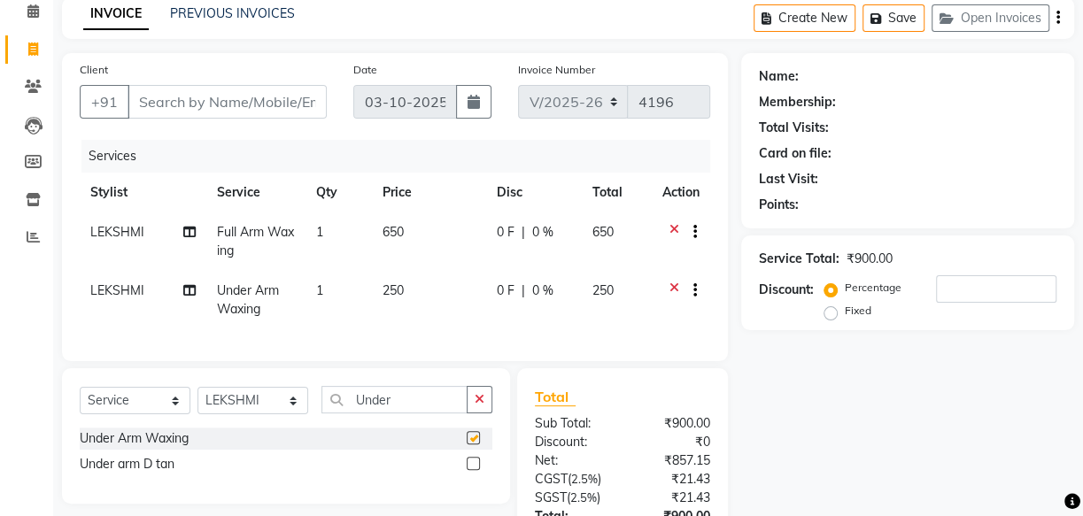
checkbox input "false"
click at [165, 100] on input "Client" at bounding box center [226, 102] width 199 height 34
type input "9"
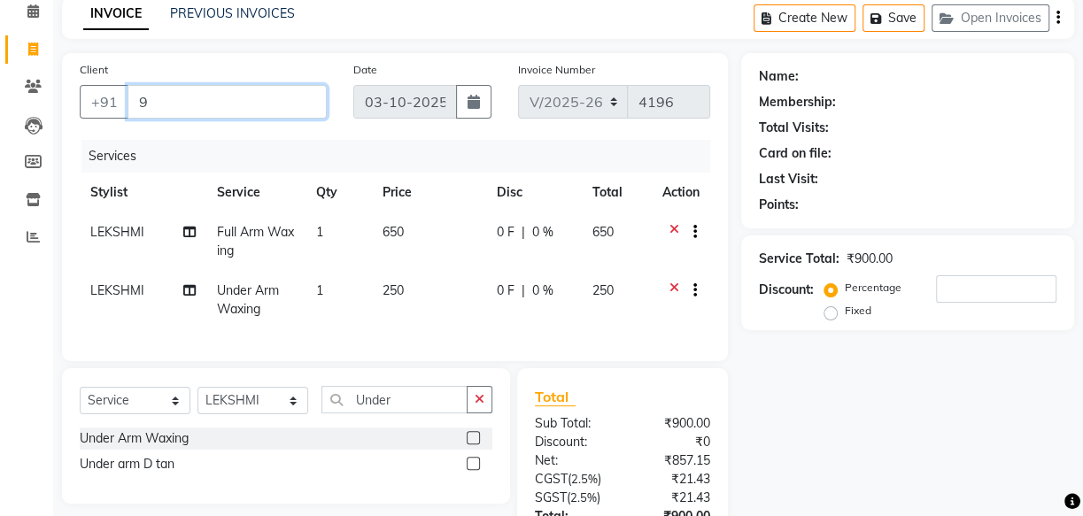
type input "0"
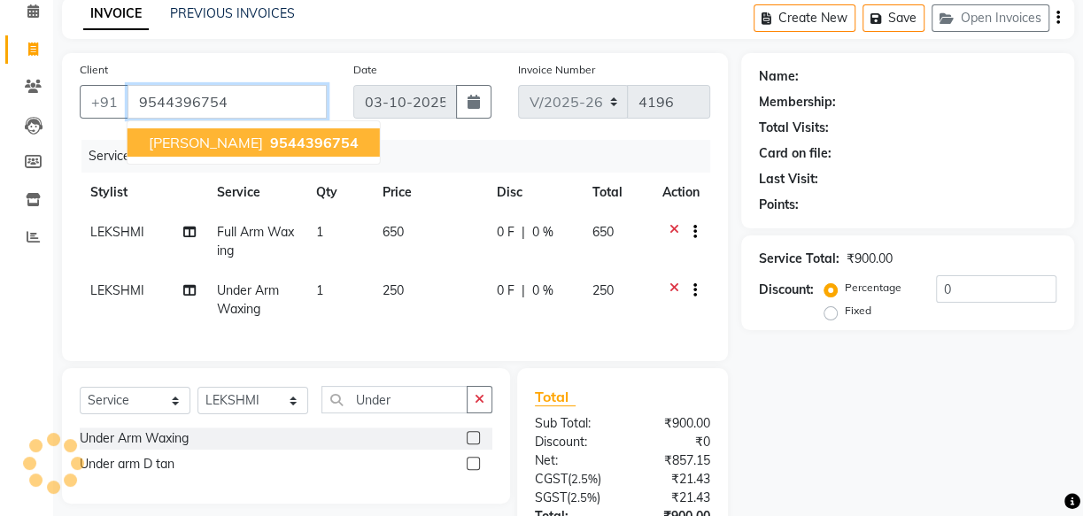
type input "9544396754"
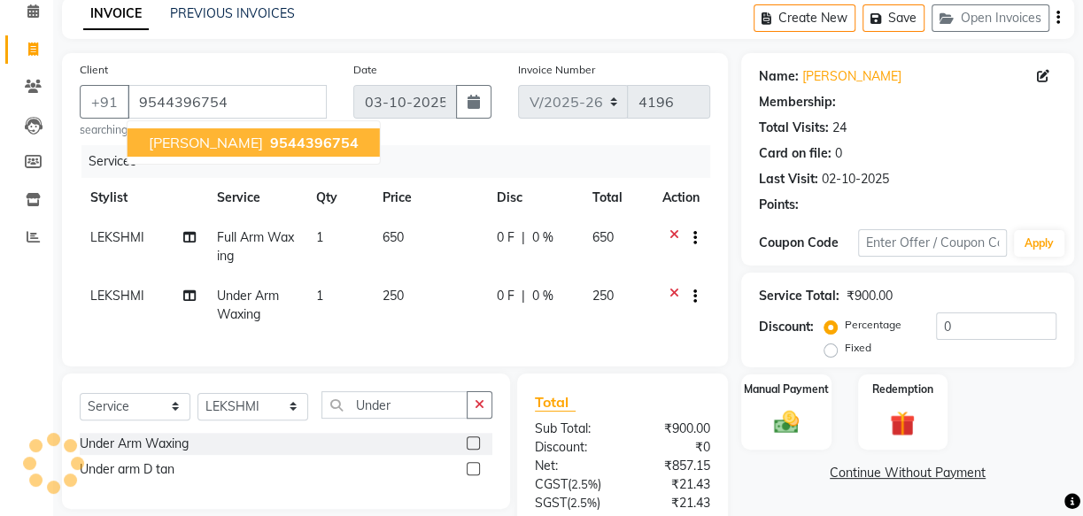
click at [186, 135] on span "[PERSON_NAME]" at bounding box center [206, 143] width 114 height 18
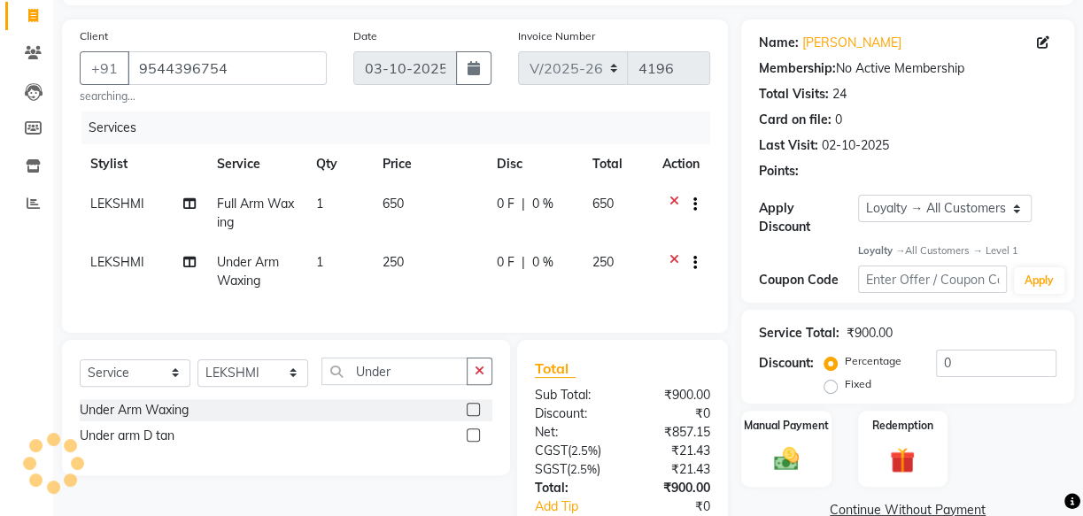
scroll to position [237, 0]
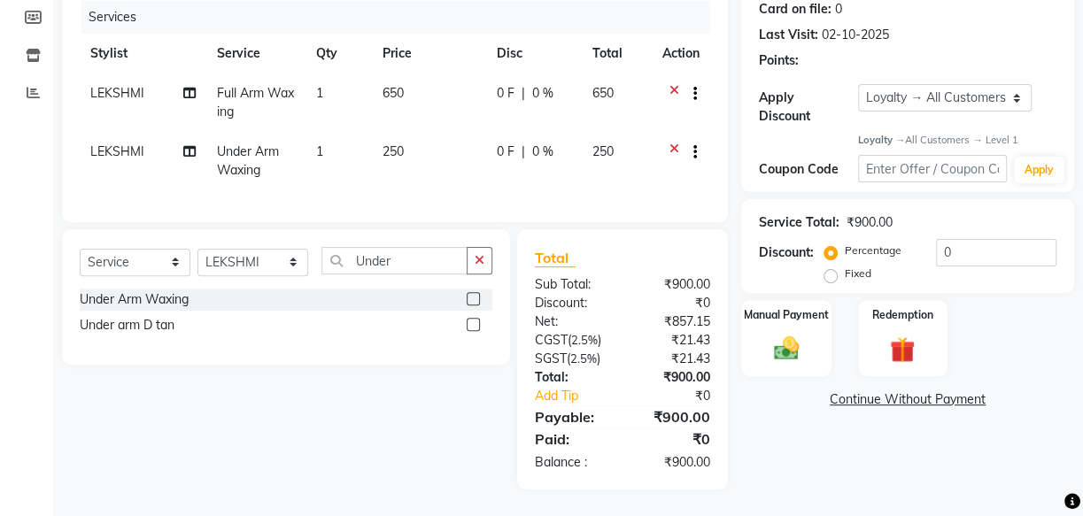
select select "1: Object"
click at [939, 239] on input "0" at bounding box center [996, 252] width 120 height 27
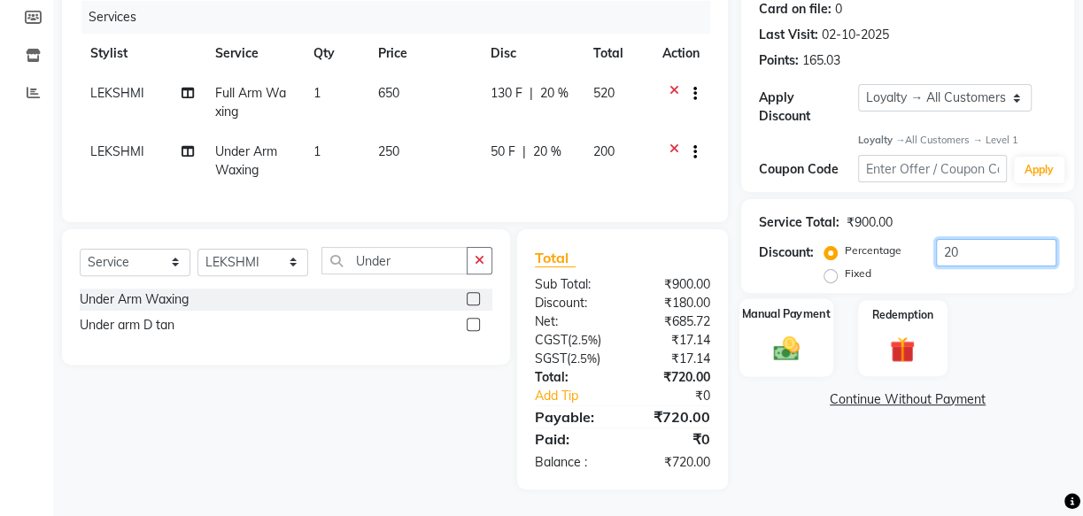
type input "20"
click at [800, 334] on img at bounding box center [786, 349] width 42 height 30
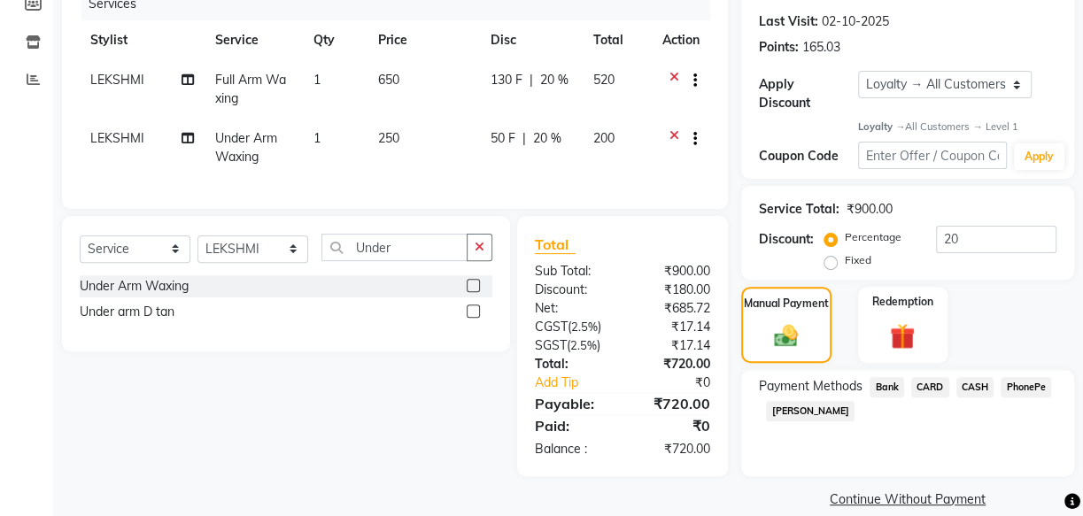
click at [930, 389] on span "CARD" at bounding box center [930, 387] width 38 height 20
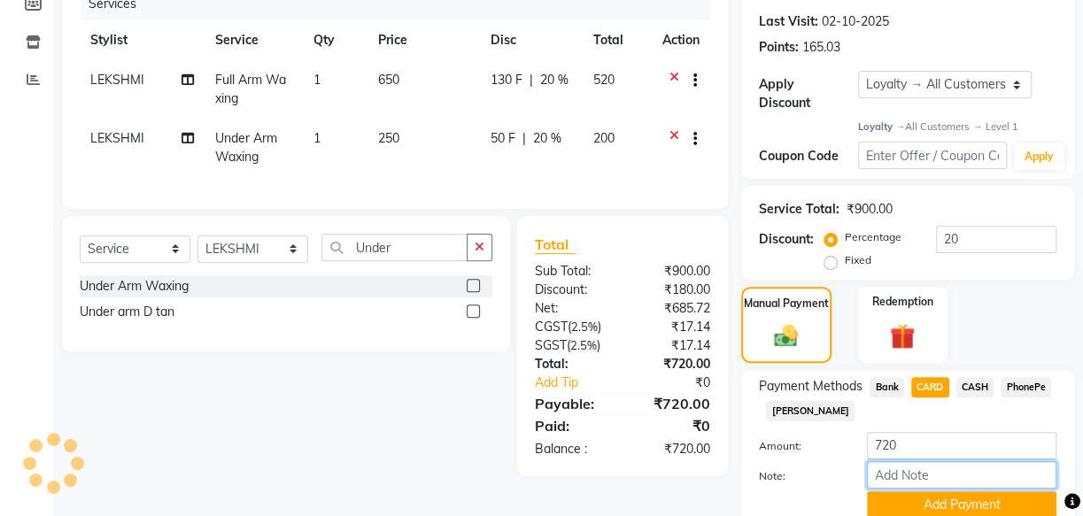
click at [915, 467] on input "Note:" at bounding box center [961, 474] width 189 height 27
type input "[PERSON_NAME]"
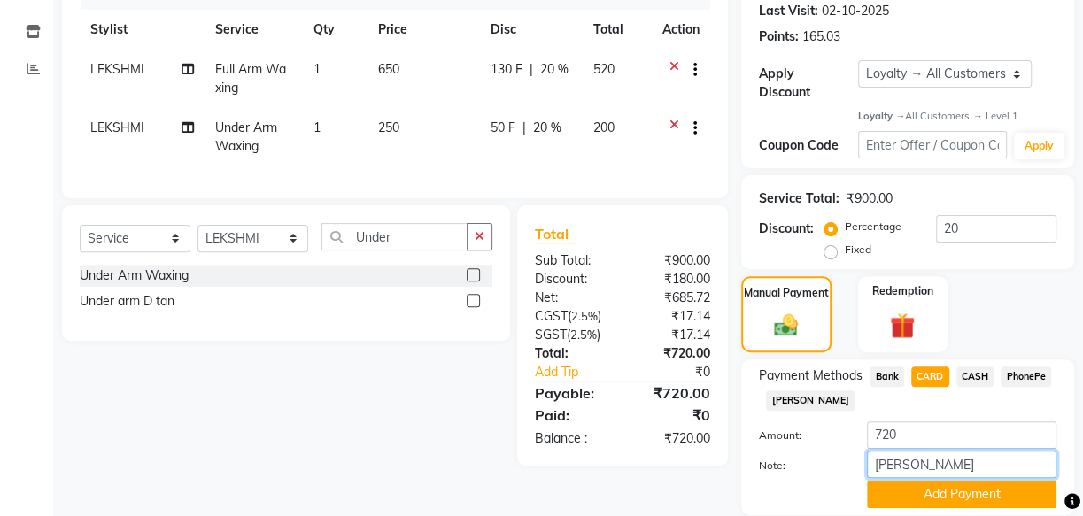
scroll to position [310, 0]
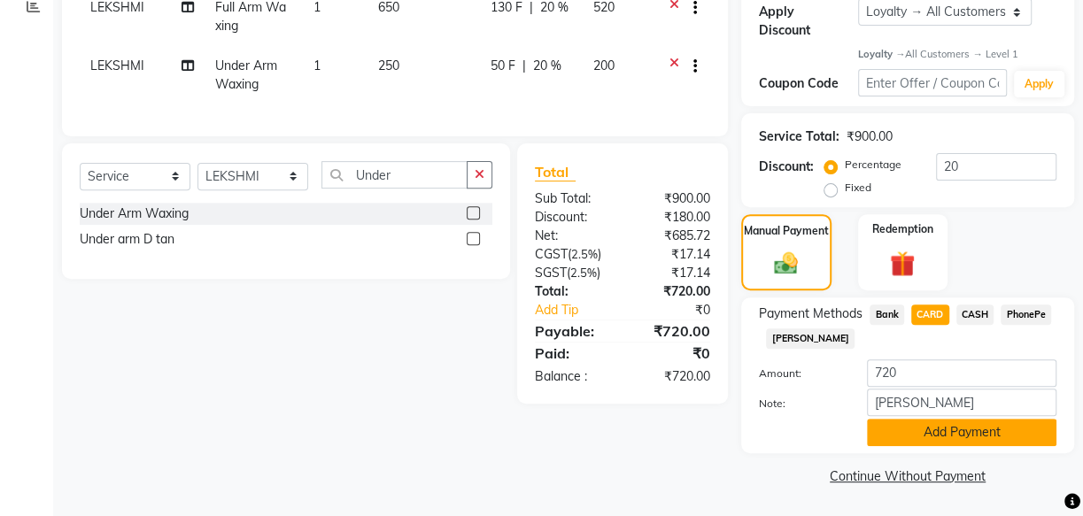
click at [919, 437] on button "Add Payment" at bounding box center [961, 432] width 189 height 27
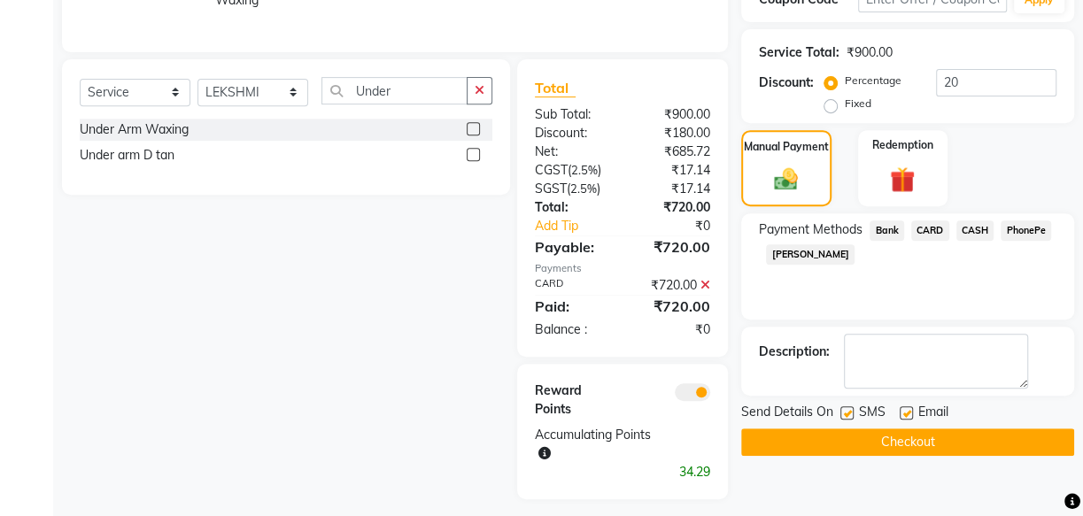
scroll to position [416, 0]
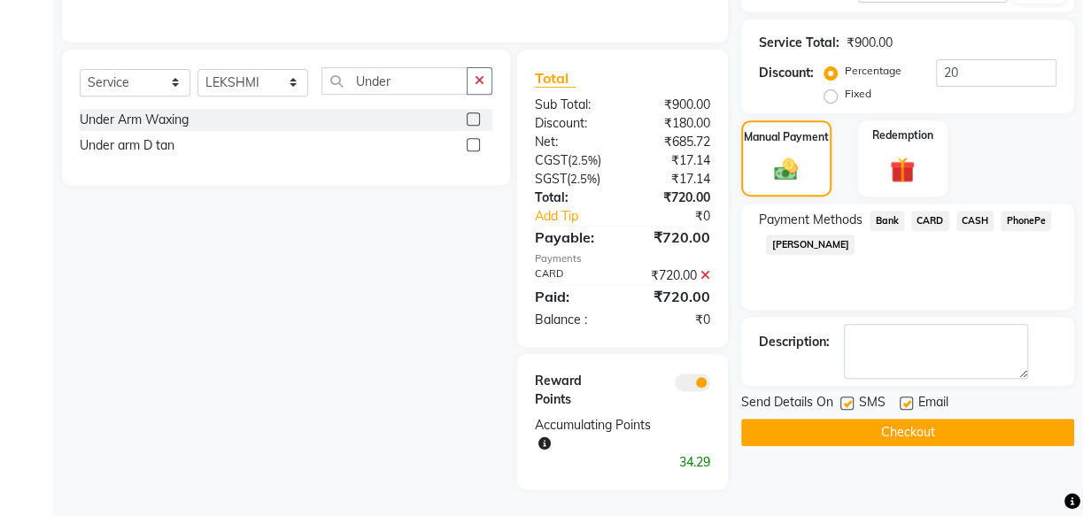
click at [840, 397] on label at bounding box center [846, 403] width 13 height 13
click at [840, 398] on input "checkbox" at bounding box center [846, 404] width 12 height 12
checkbox input "false"
click at [902, 397] on label at bounding box center [906, 403] width 13 height 13
click at [902, 398] on input "checkbox" at bounding box center [906, 404] width 12 height 12
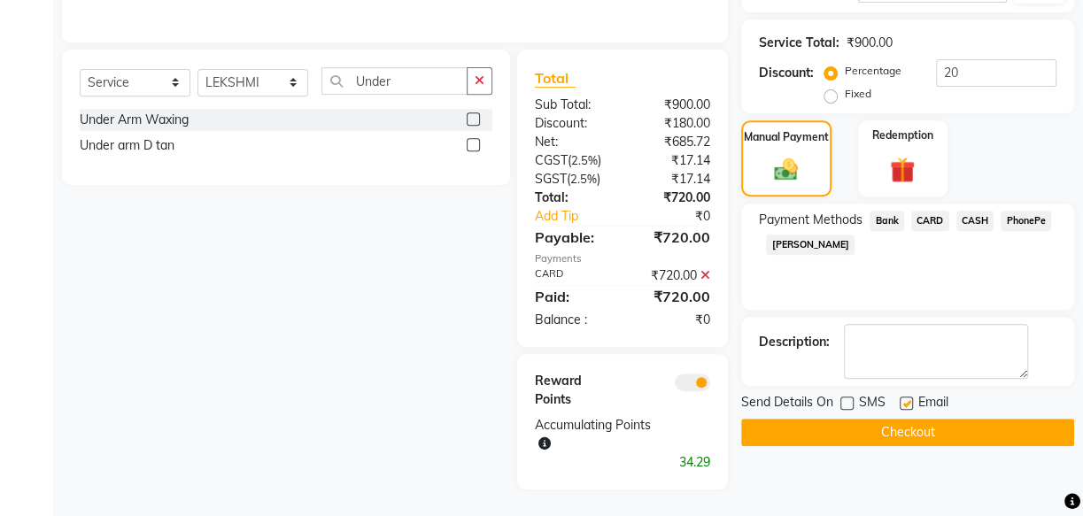
checkbox input "false"
drag, startPoint x: 893, startPoint y: 350, endPoint x: 884, endPoint y: 355, distance: 11.1
click at [893, 350] on textarea at bounding box center [936, 351] width 184 height 55
type textarea "applexus"
click at [857, 419] on button "Checkout" at bounding box center [907, 432] width 333 height 27
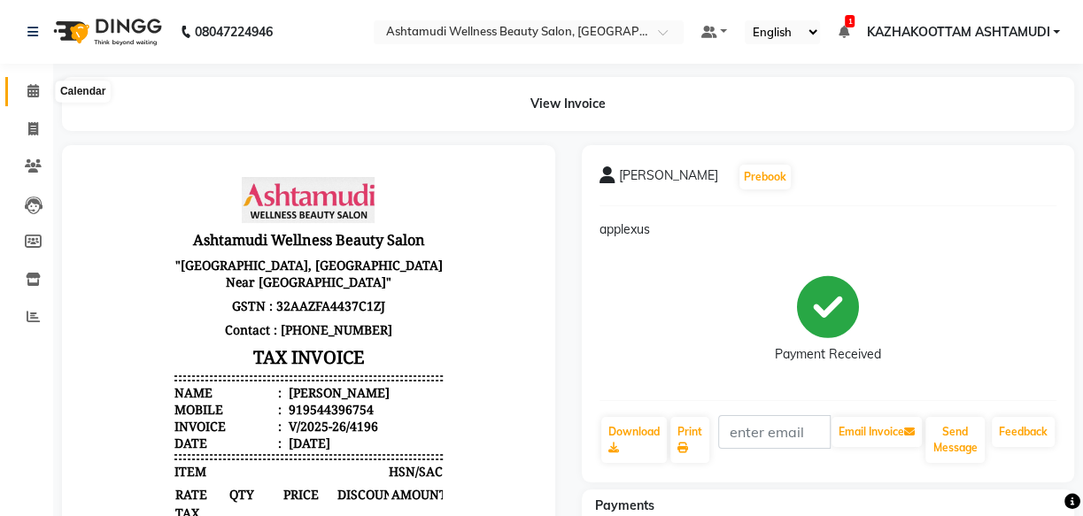
click at [33, 91] on icon at bounding box center [33, 90] width 12 height 13
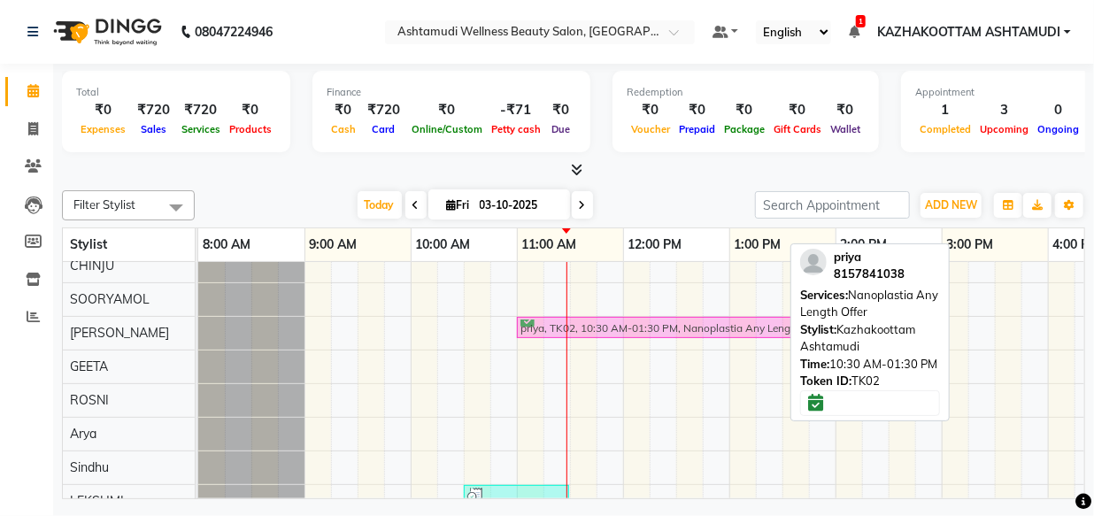
drag, startPoint x: 594, startPoint y: 336, endPoint x: 641, endPoint y: 335, distance: 47.0
click at [641, 335] on tbody "priya, TK02, 10:30 AM-01:30 PM, Nanoplastia Any Length Offer [PERSON_NAME], TK0…" at bounding box center [888, 358] width 1381 height 419
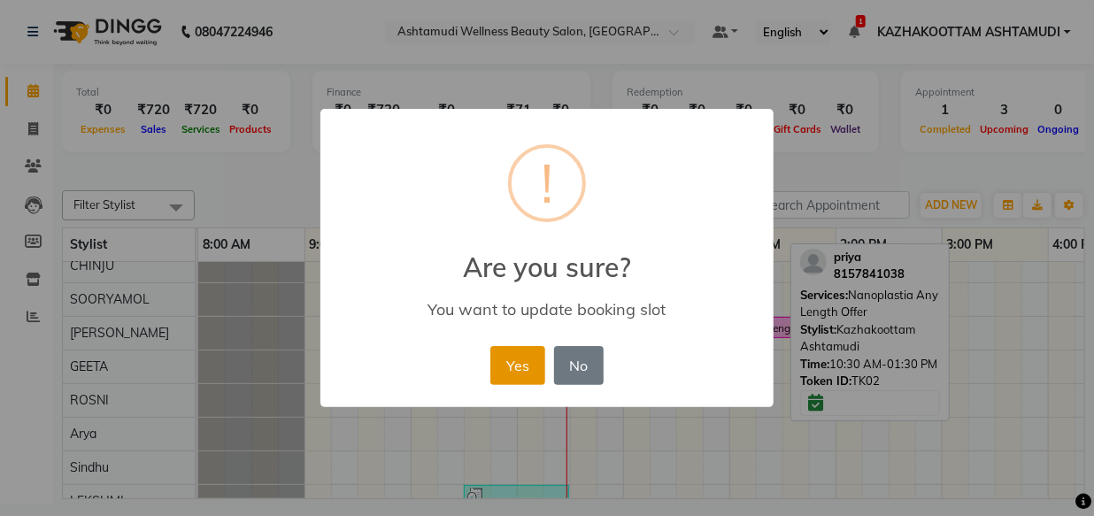
click at [512, 366] on button "Yes" at bounding box center [518, 365] width 54 height 39
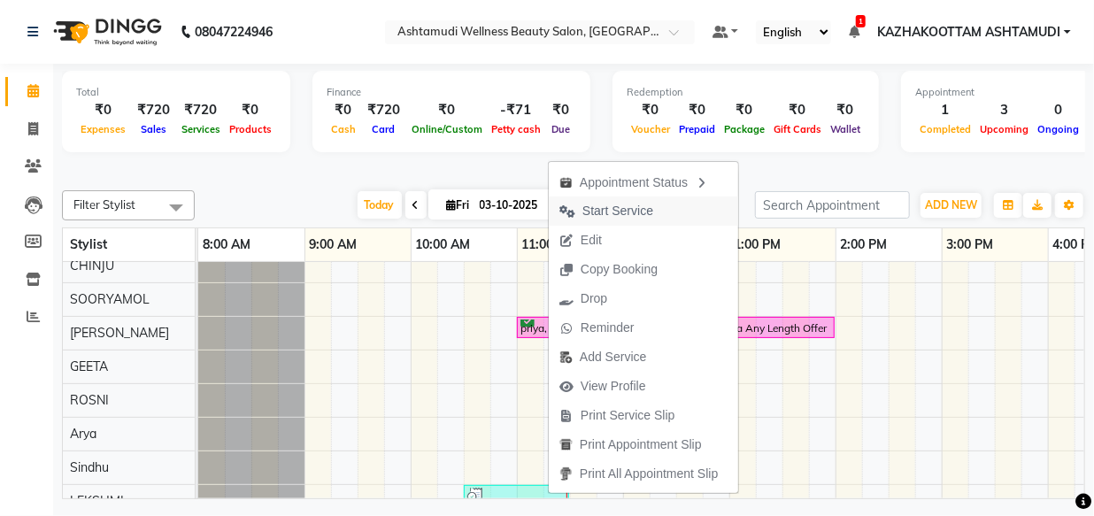
click at [605, 211] on span "Start Service" at bounding box center [618, 211] width 71 height 19
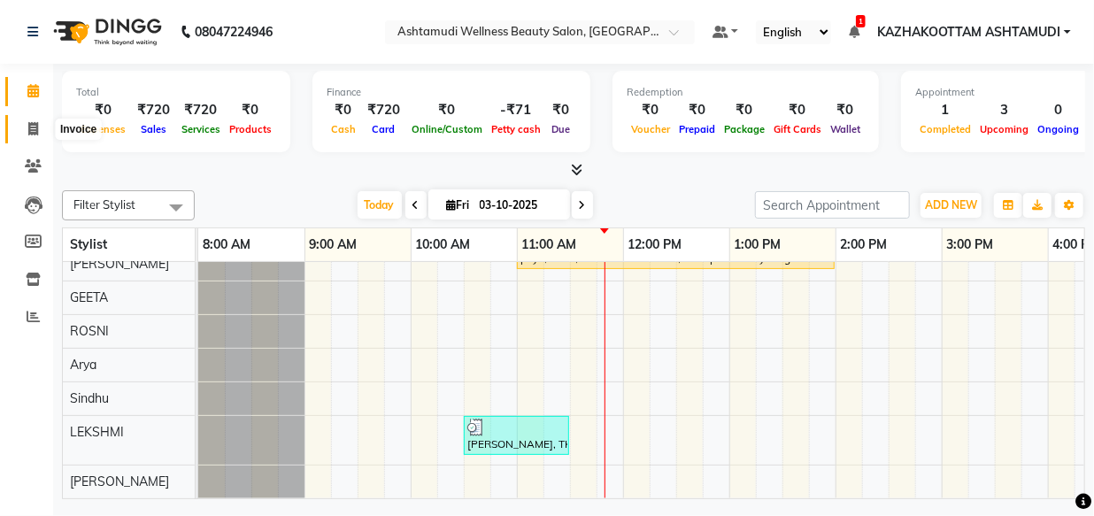
click at [35, 124] on icon at bounding box center [33, 128] width 10 height 13
select select "service"
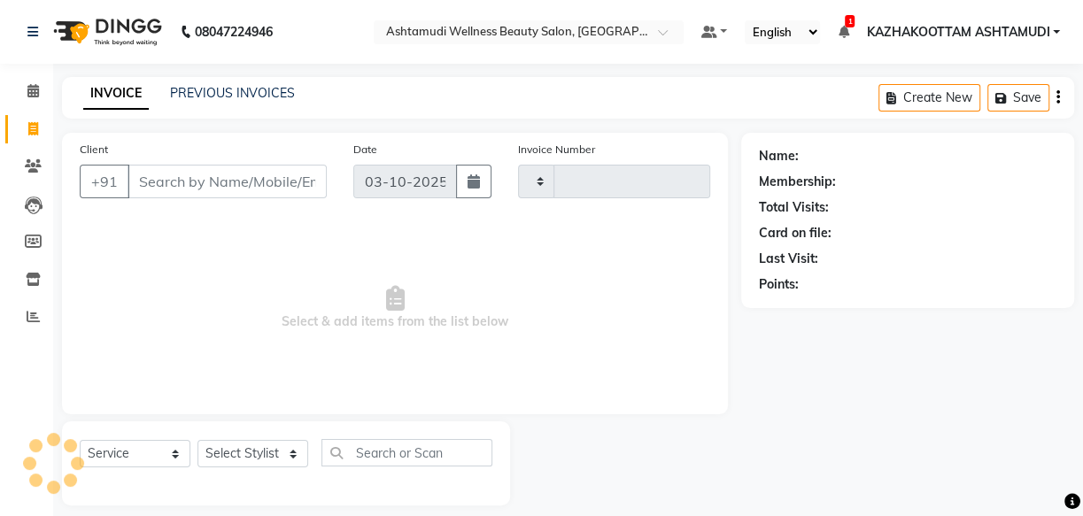
type input "4197"
select select "4662"
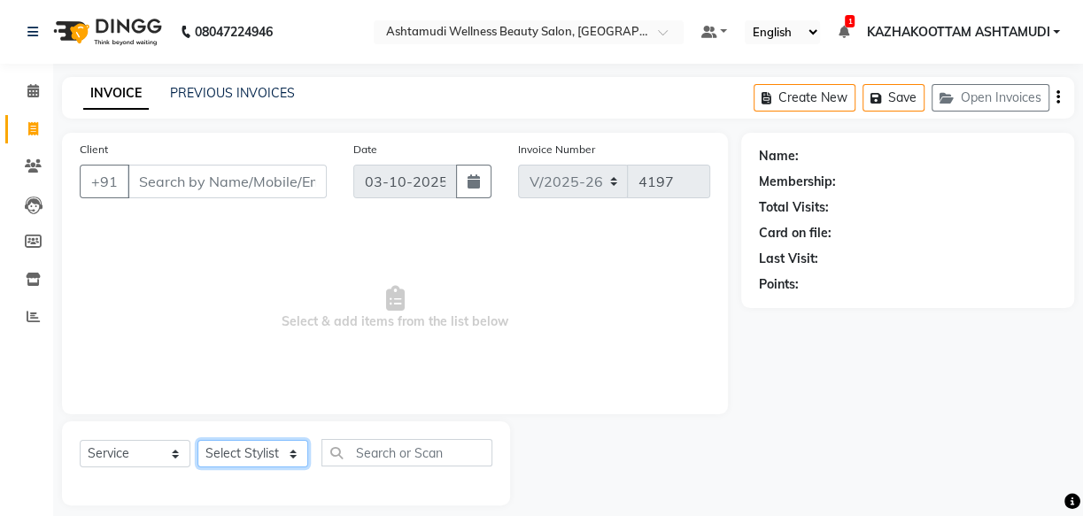
click at [269, 447] on select "Select Stylist Arya CHINJU GEETA KAZHAKOOTTAM ASHTAMUDI KRISHNA [PERSON_NAME] […" at bounding box center [252, 453] width 111 height 27
select select "85074"
click at [197, 440] on select "Select Stylist Arya CHINJU GEETA KAZHAKOOTTAM ASHTAMUDI KRISHNA [PERSON_NAME] […" at bounding box center [252, 453] width 111 height 27
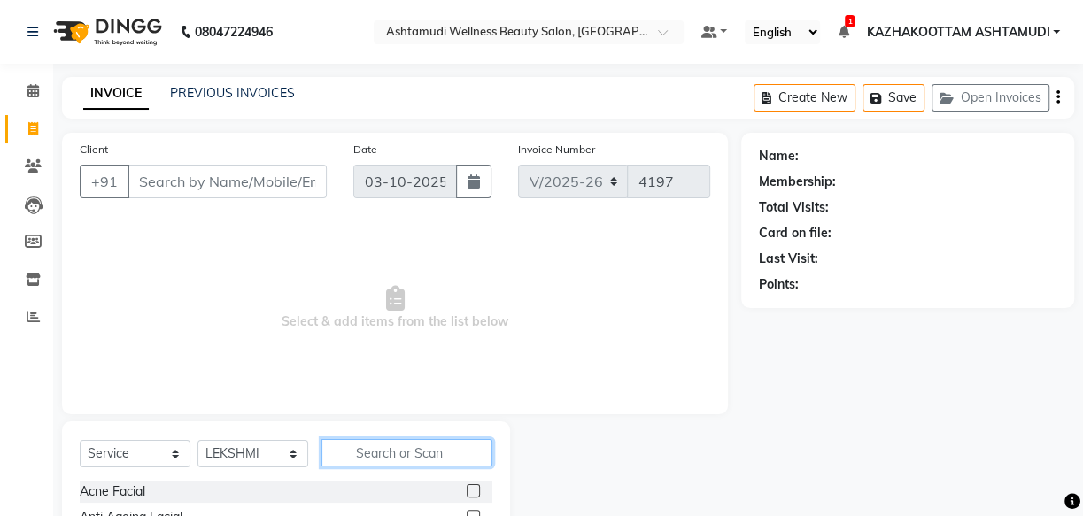
click at [401, 449] on input "text" at bounding box center [406, 452] width 171 height 27
type input "eb"
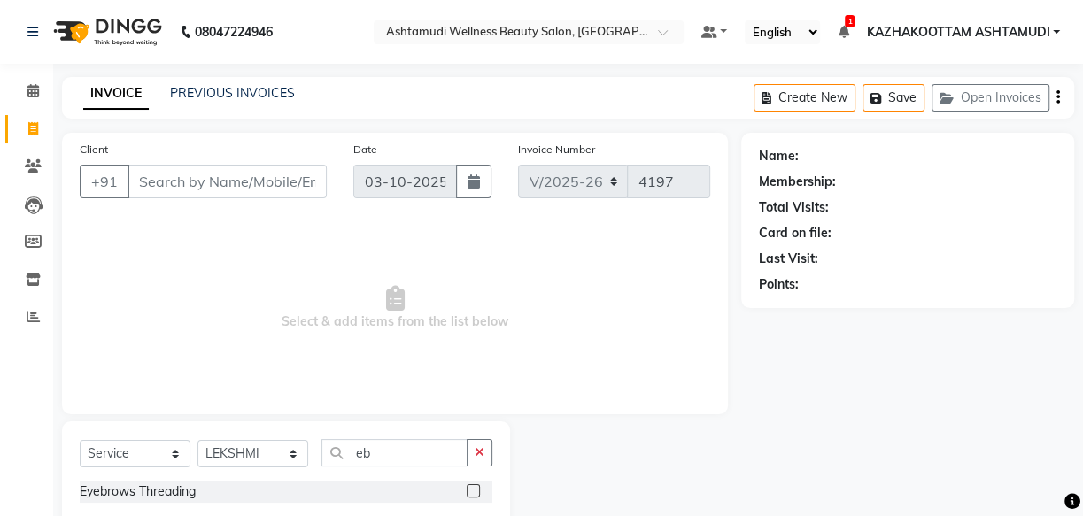
click at [473, 487] on label at bounding box center [473, 490] width 13 height 13
click at [473, 487] on input "checkbox" at bounding box center [473, 492] width 12 height 12
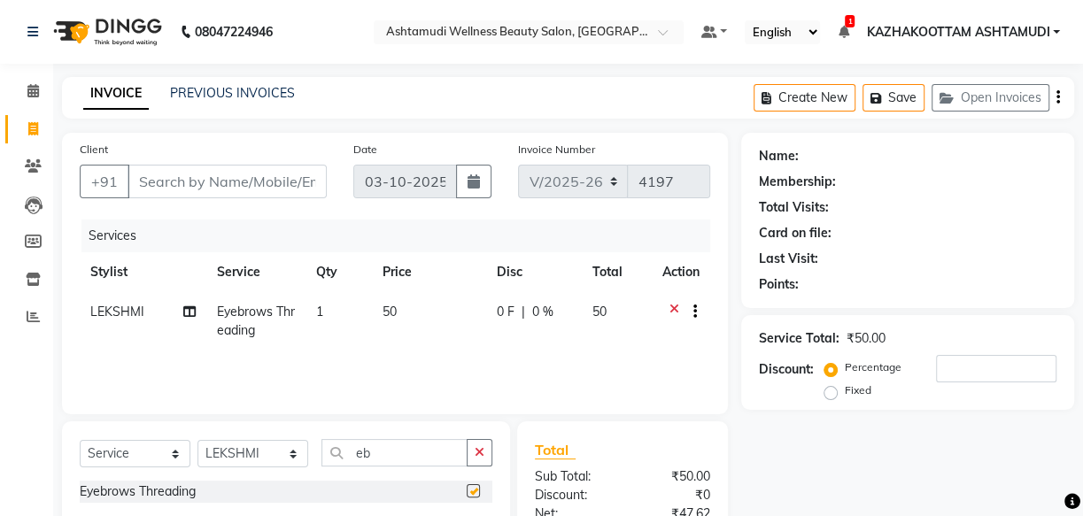
checkbox input "false"
drag, startPoint x: 385, startPoint y: 456, endPoint x: 317, endPoint y: 453, distance: 68.2
click at [317, 453] on div "Select Service Product Membership Package Voucher Prepaid Gift Card Select Styl…" at bounding box center [286, 460] width 413 height 42
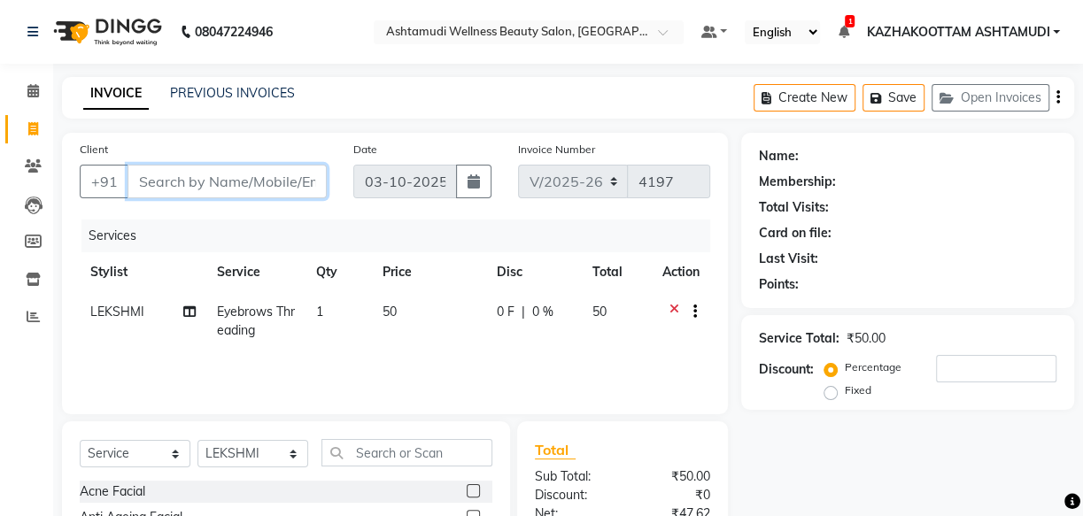
click at [218, 191] on input "Client" at bounding box center [226, 182] width 199 height 34
type input "8"
type input "0"
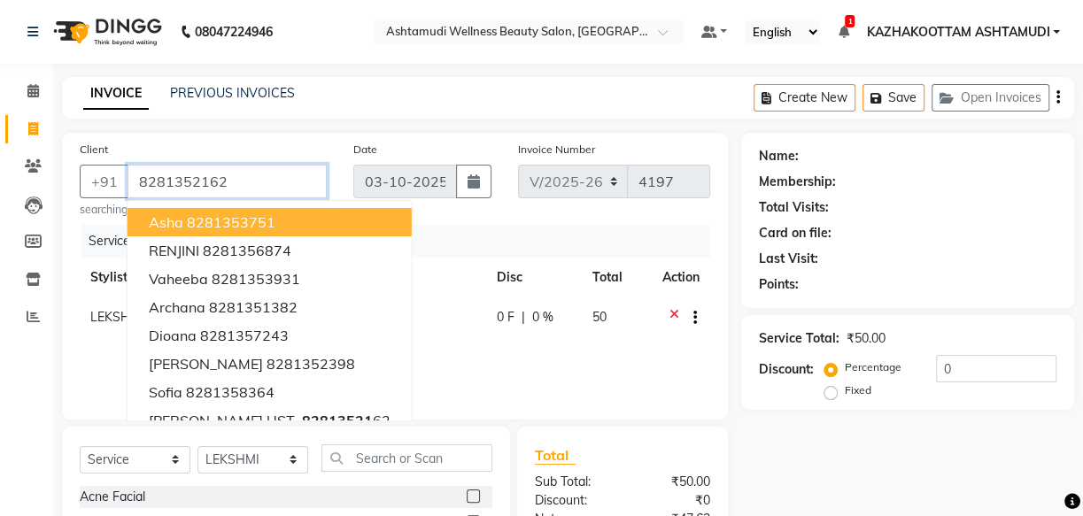
type input "8281352162"
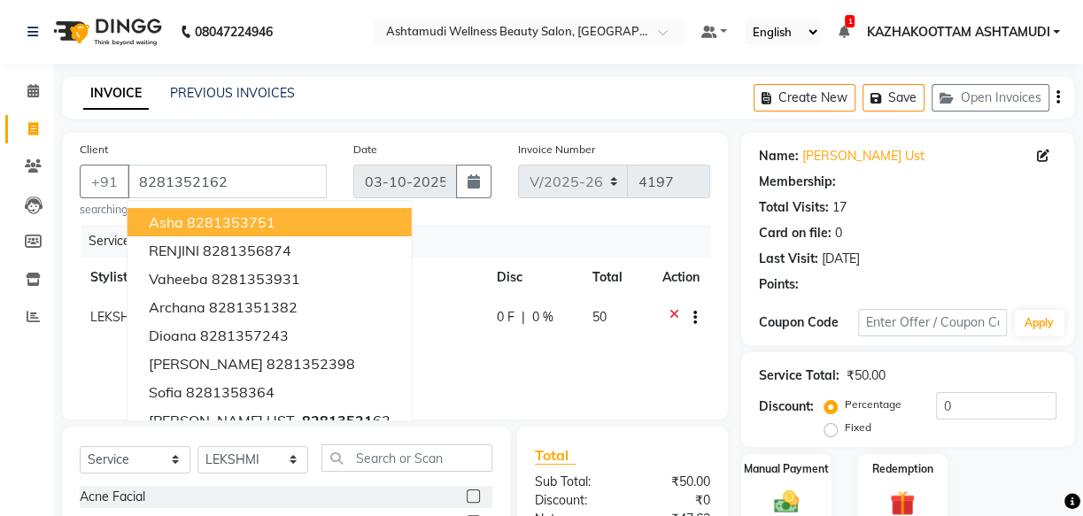
select select "1: Object"
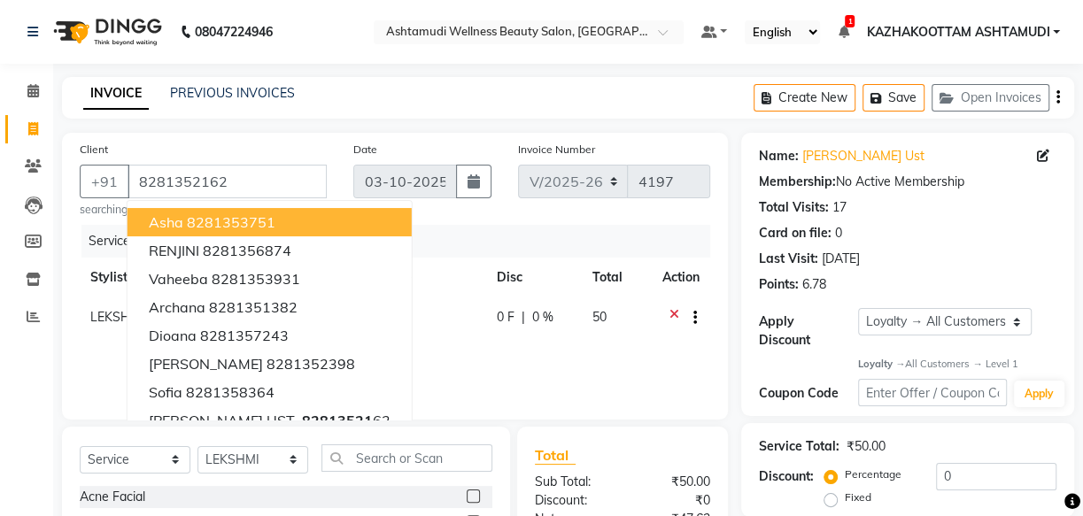
click at [255, 127] on main "INVOICE PREVIOUS INVOICES Create New Save Open Invoices Client [PHONE_NUMBER] A…" at bounding box center [568, 395] width 1030 height 637
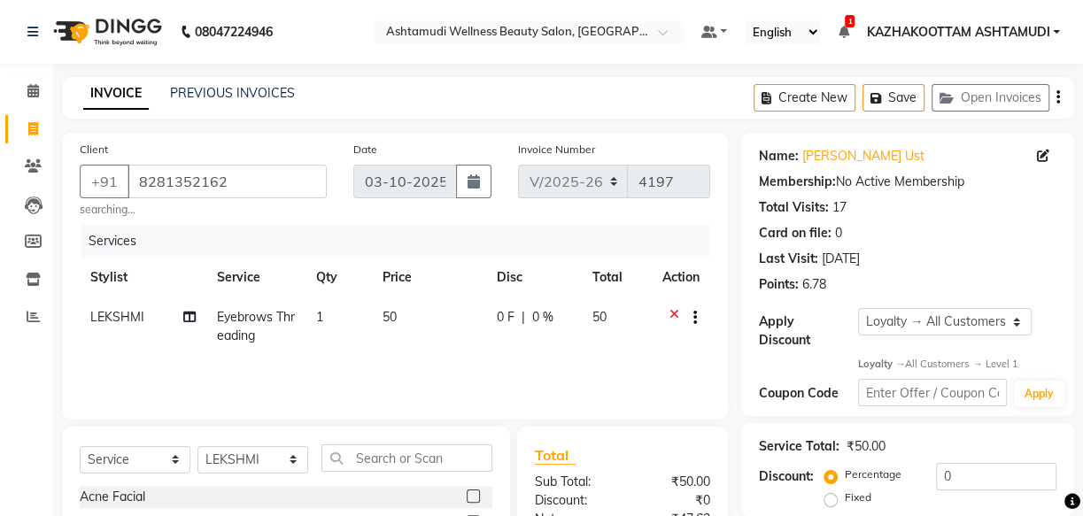
scroll to position [160, 0]
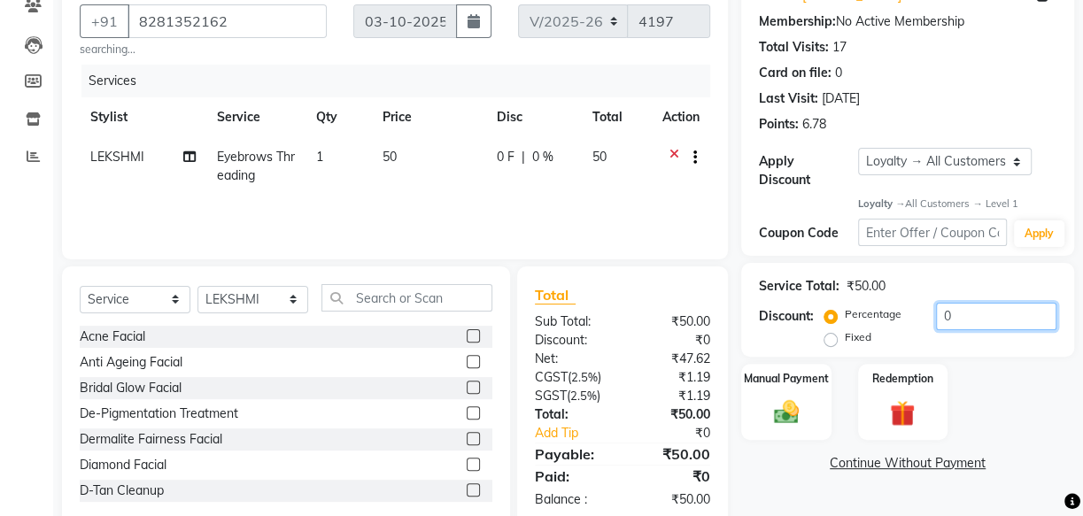
click at [937, 315] on input "0" at bounding box center [996, 316] width 120 height 27
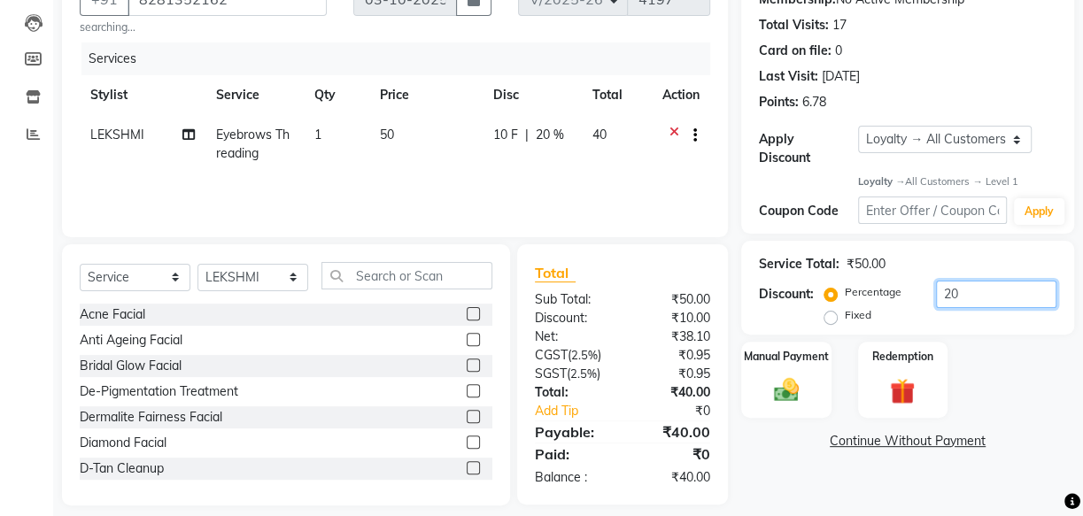
scroll to position [199, 0]
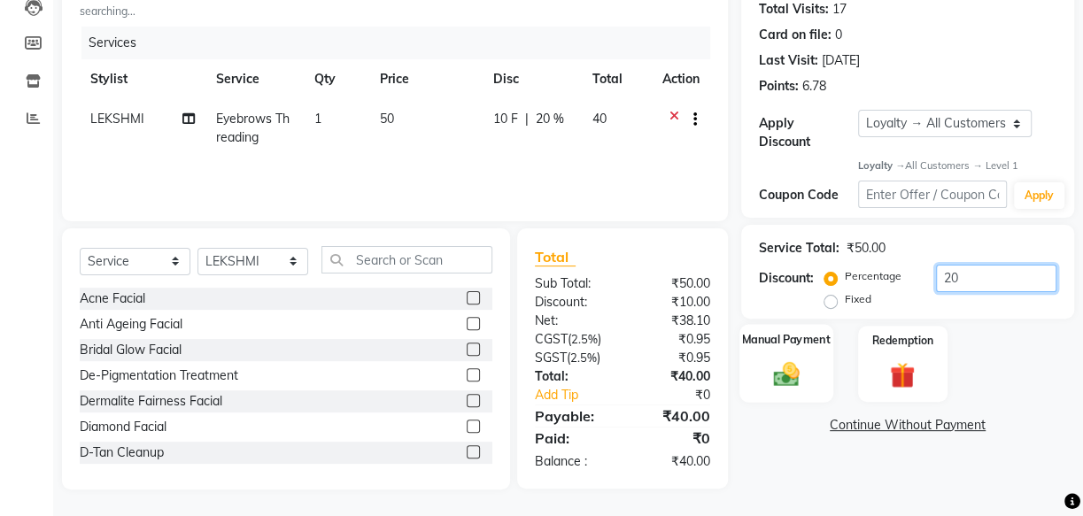
type input "20"
click at [782, 375] on img at bounding box center [786, 374] width 42 height 30
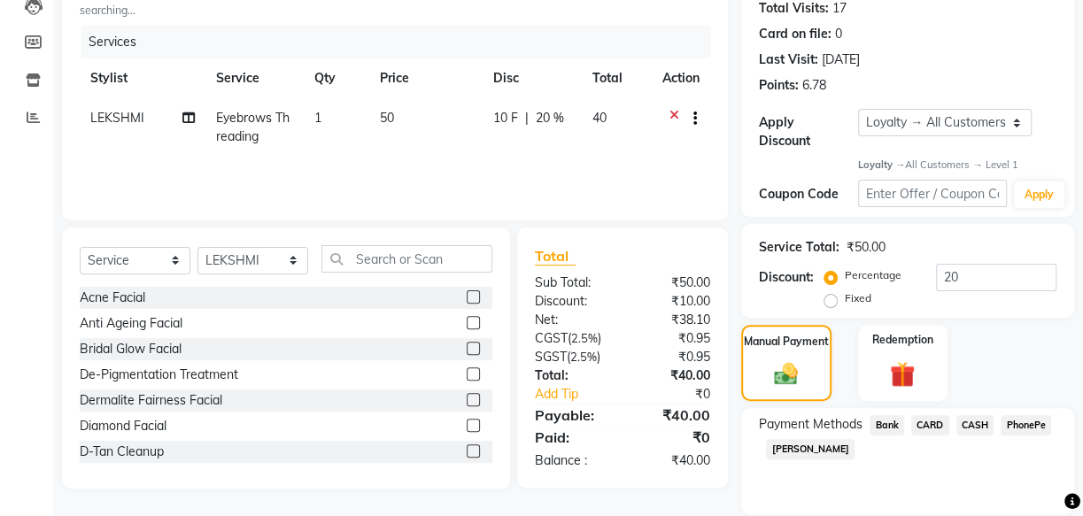
click at [1023, 421] on span "PhonePe" at bounding box center [1026, 425] width 50 height 20
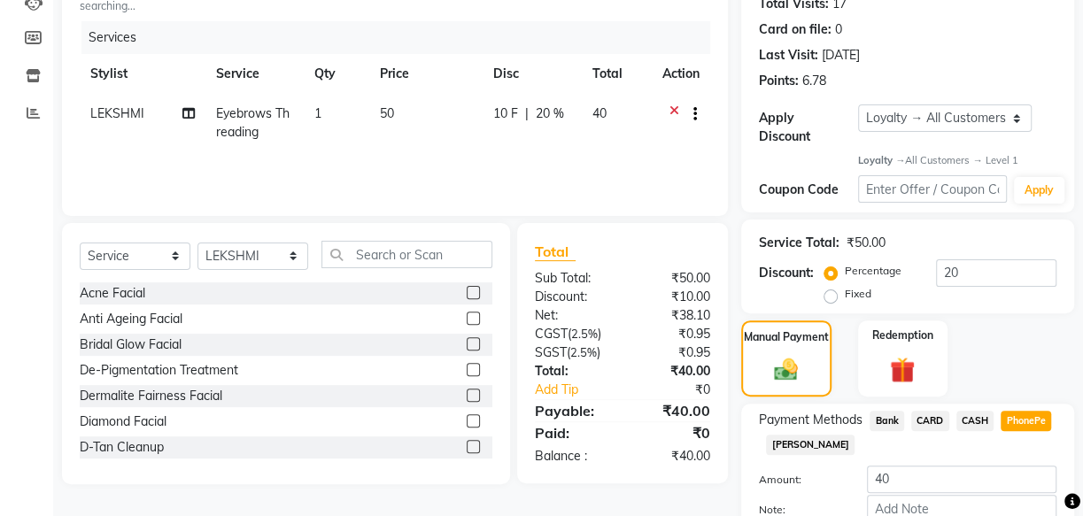
scroll to position [280, 0]
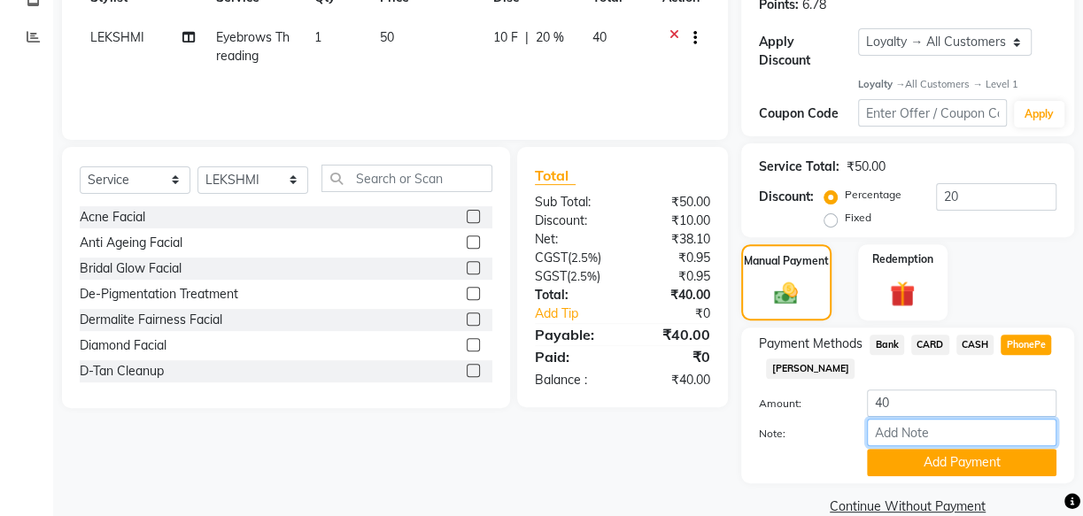
click at [922, 435] on input "Note:" at bounding box center [961, 432] width 189 height 27
type input "[PERSON_NAME]"
click at [966, 460] on button "Add Payment" at bounding box center [961, 462] width 189 height 27
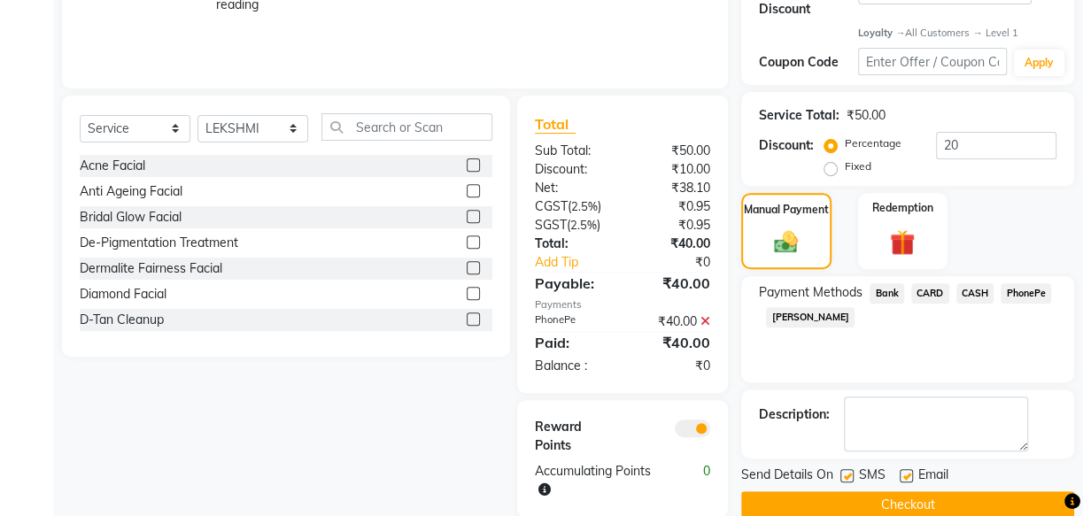
scroll to position [359, 0]
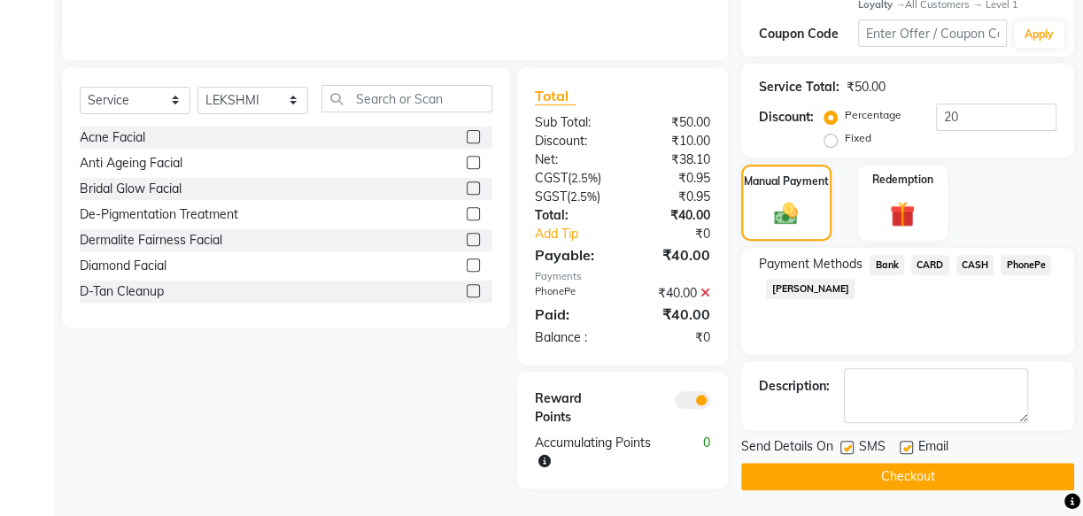
click at [844, 441] on label at bounding box center [846, 447] width 13 height 13
click at [844, 443] on input "checkbox" at bounding box center [846, 449] width 12 height 12
checkbox input "false"
click at [909, 444] on label at bounding box center [906, 447] width 13 height 13
click at [909, 444] on input "checkbox" at bounding box center [906, 449] width 12 height 12
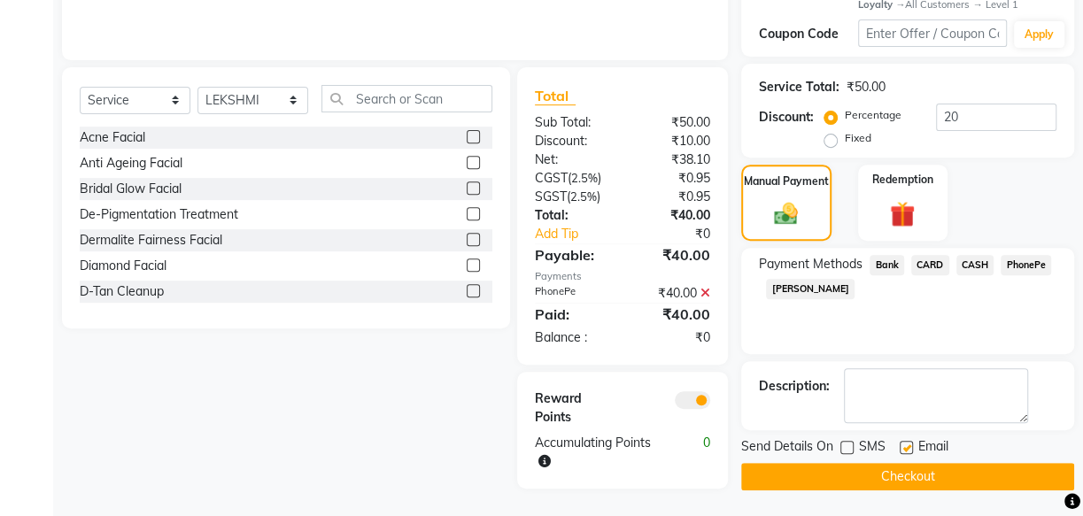
checkbox input "false"
click at [910, 476] on button "Checkout" at bounding box center [907, 476] width 333 height 27
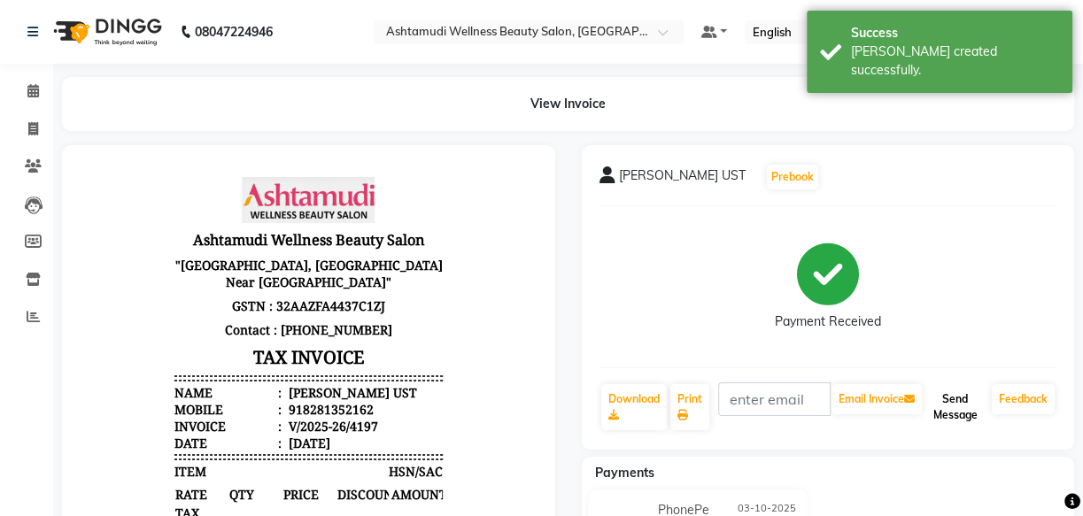
click at [957, 411] on button "Send Message" at bounding box center [954, 407] width 59 height 46
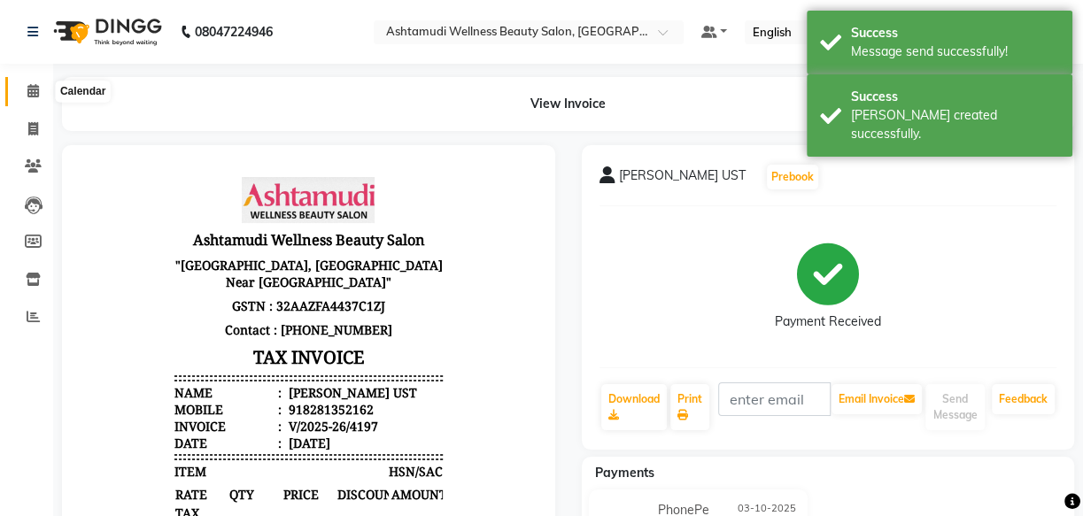
click at [28, 95] on icon at bounding box center [33, 90] width 12 height 13
